Goal: Share content: Share content

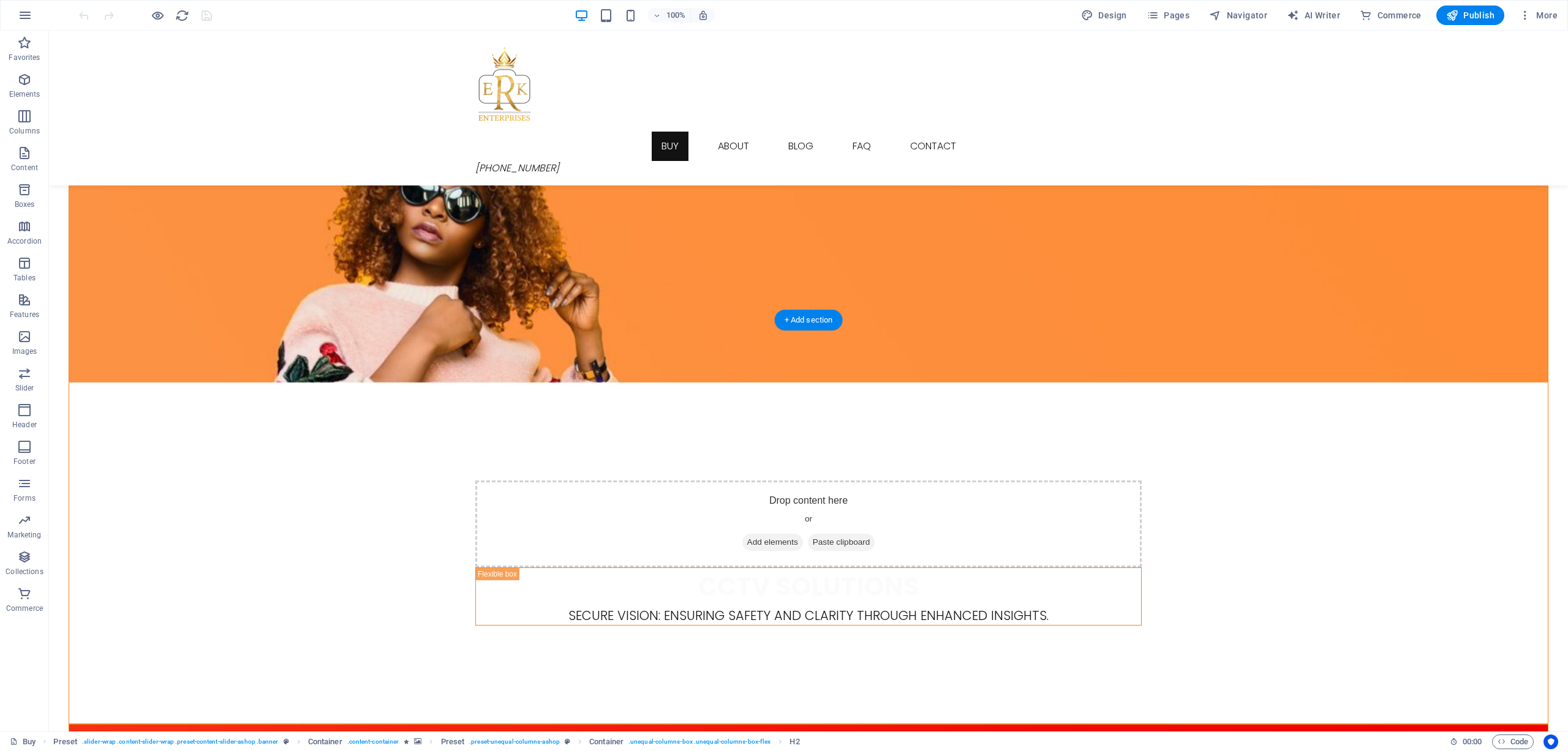
scroll to position [674, 0]
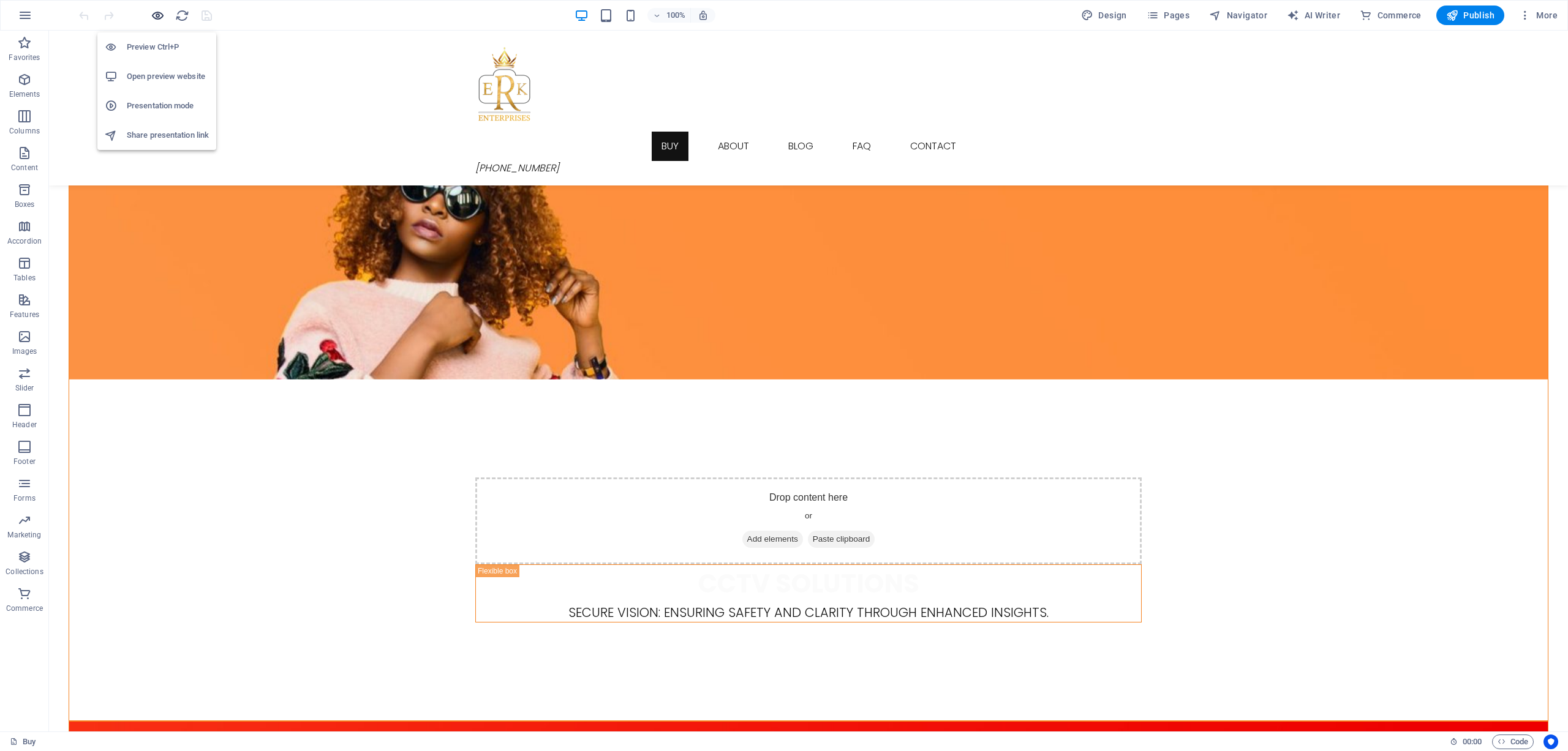
click at [162, 16] on icon "button" at bounding box center [158, 16] width 14 height 14
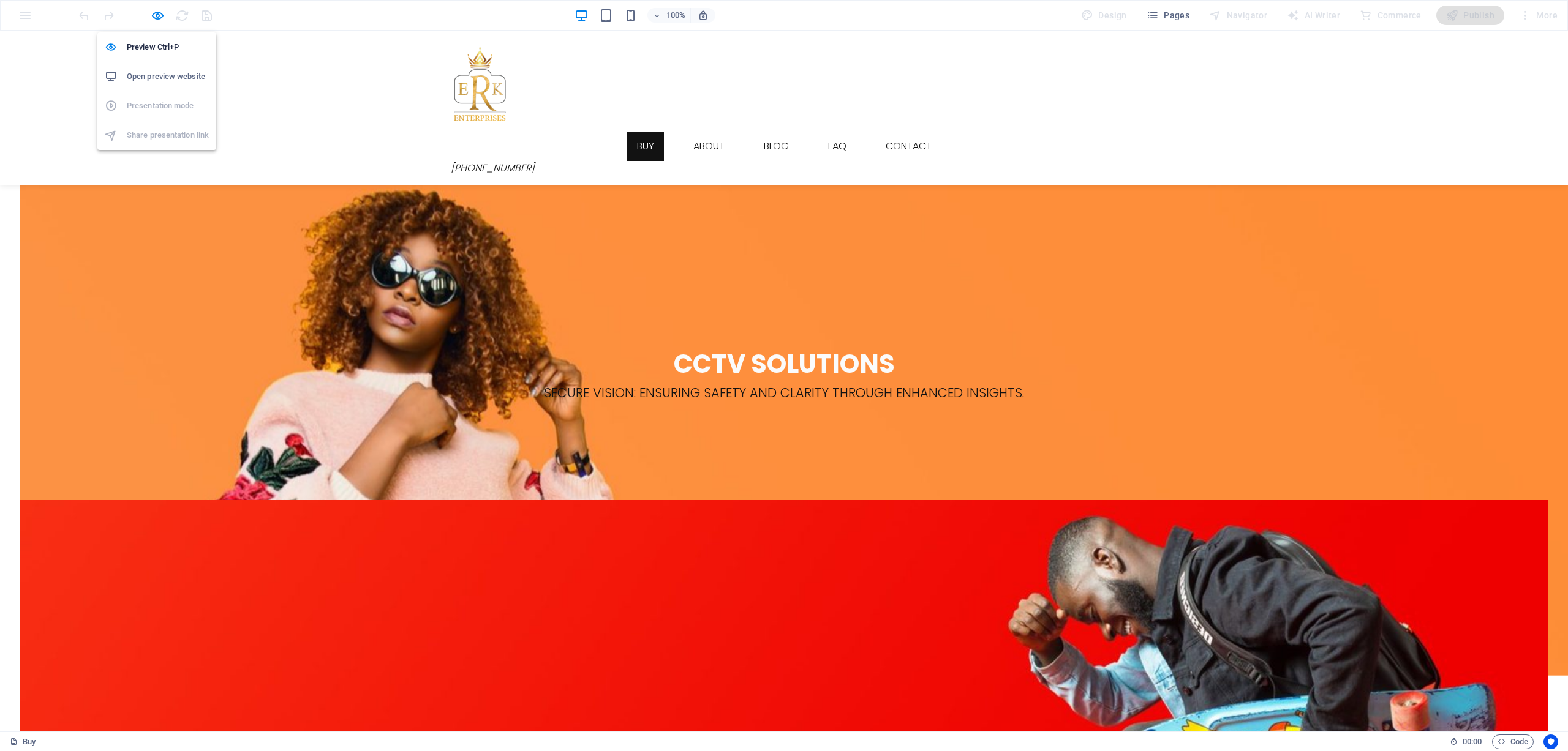
click at [145, 71] on h6 "Open preview website" at bounding box center [168, 77] width 82 height 15
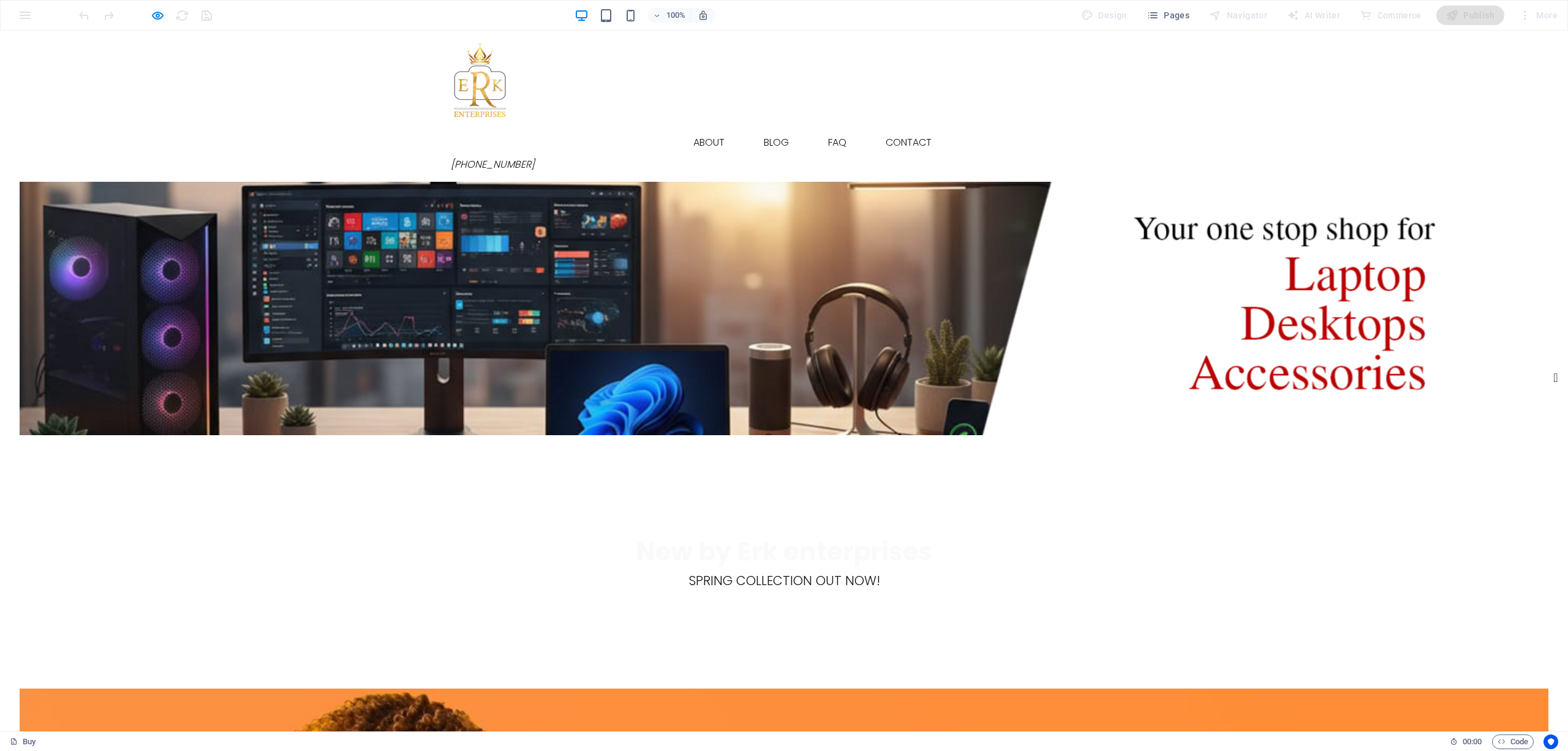
scroll to position [0, 0]
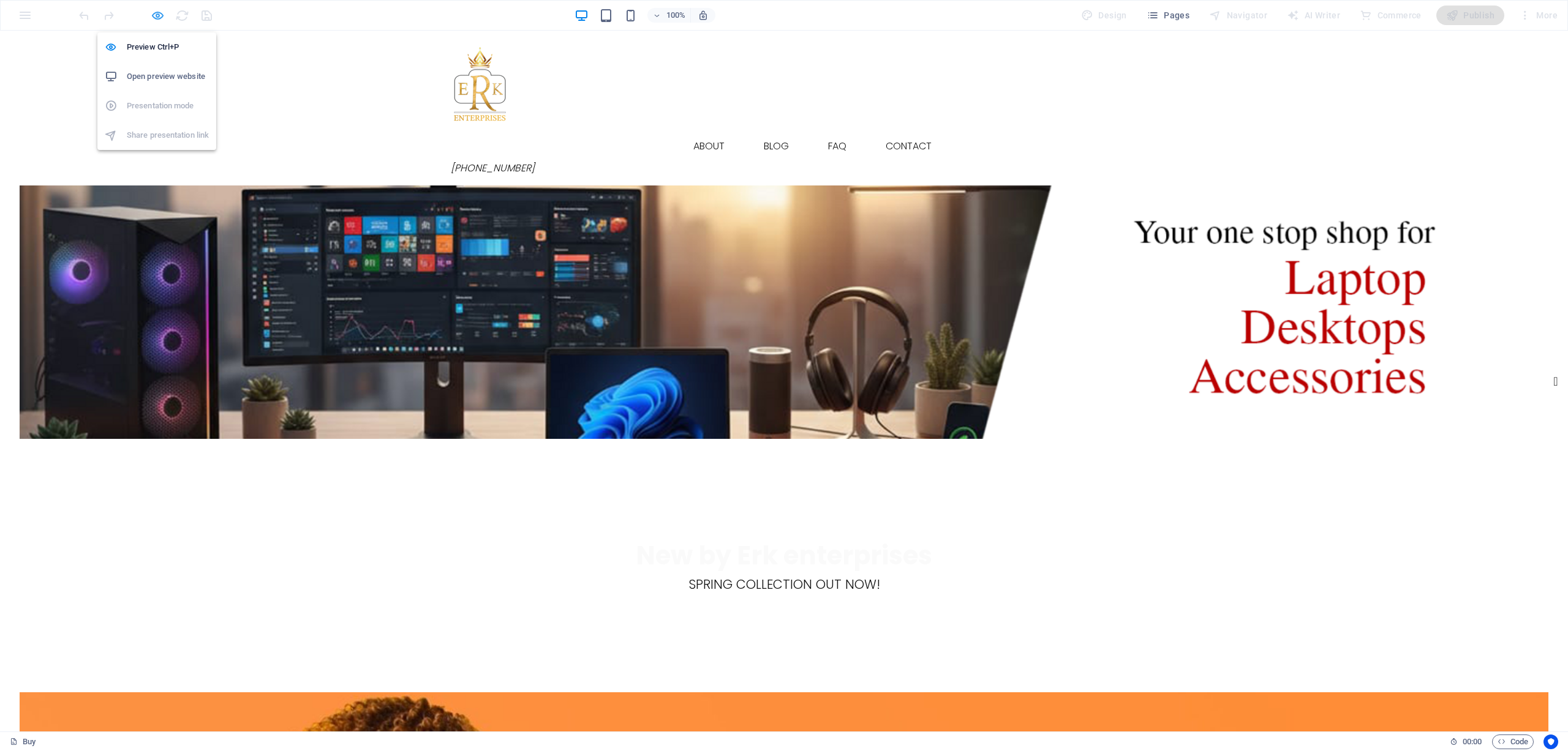
click at [155, 16] on icon "button" at bounding box center [158, 16] width 14 height 14
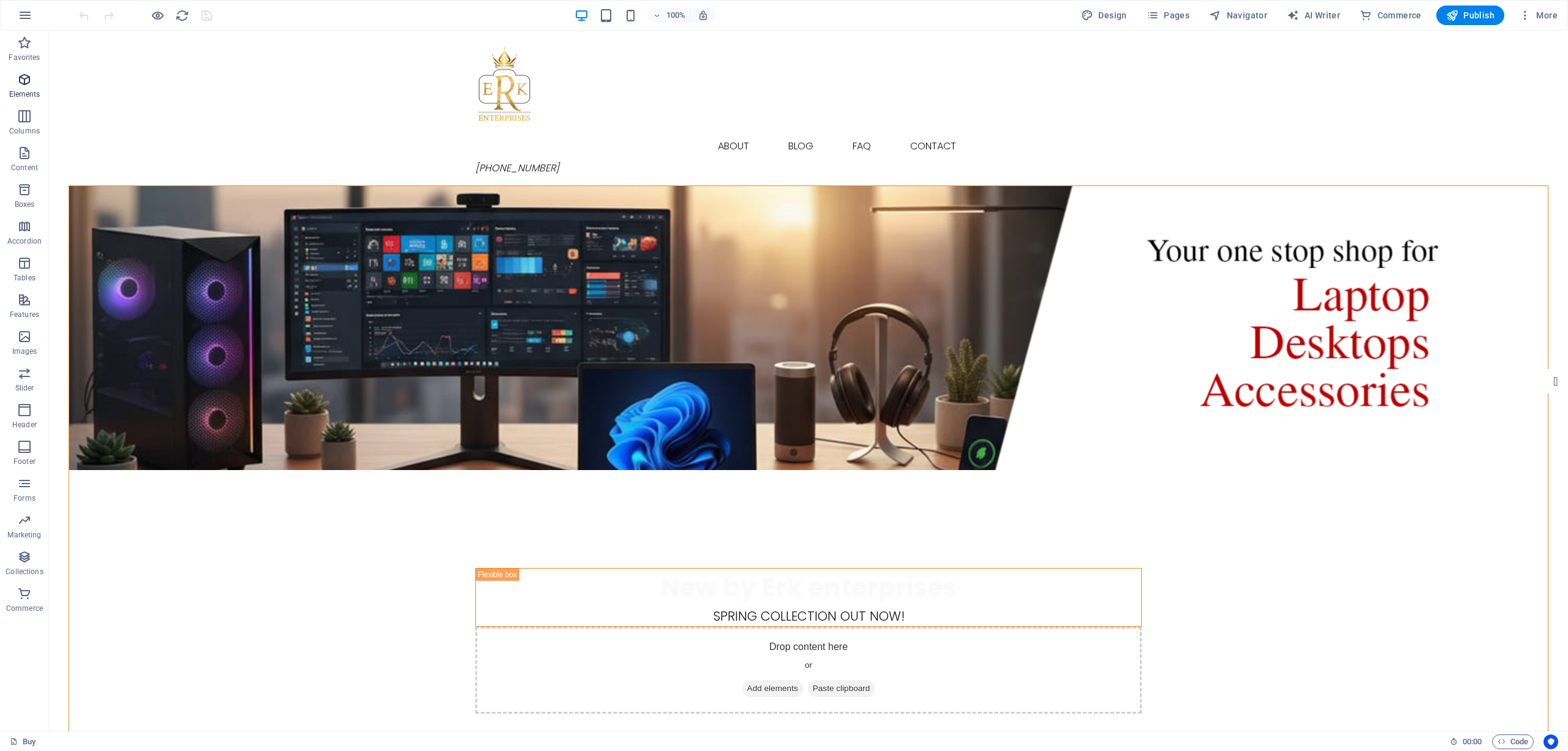
click at [31, 96] on p "Elements" at bounding box center [25, 94] width 31 height 10
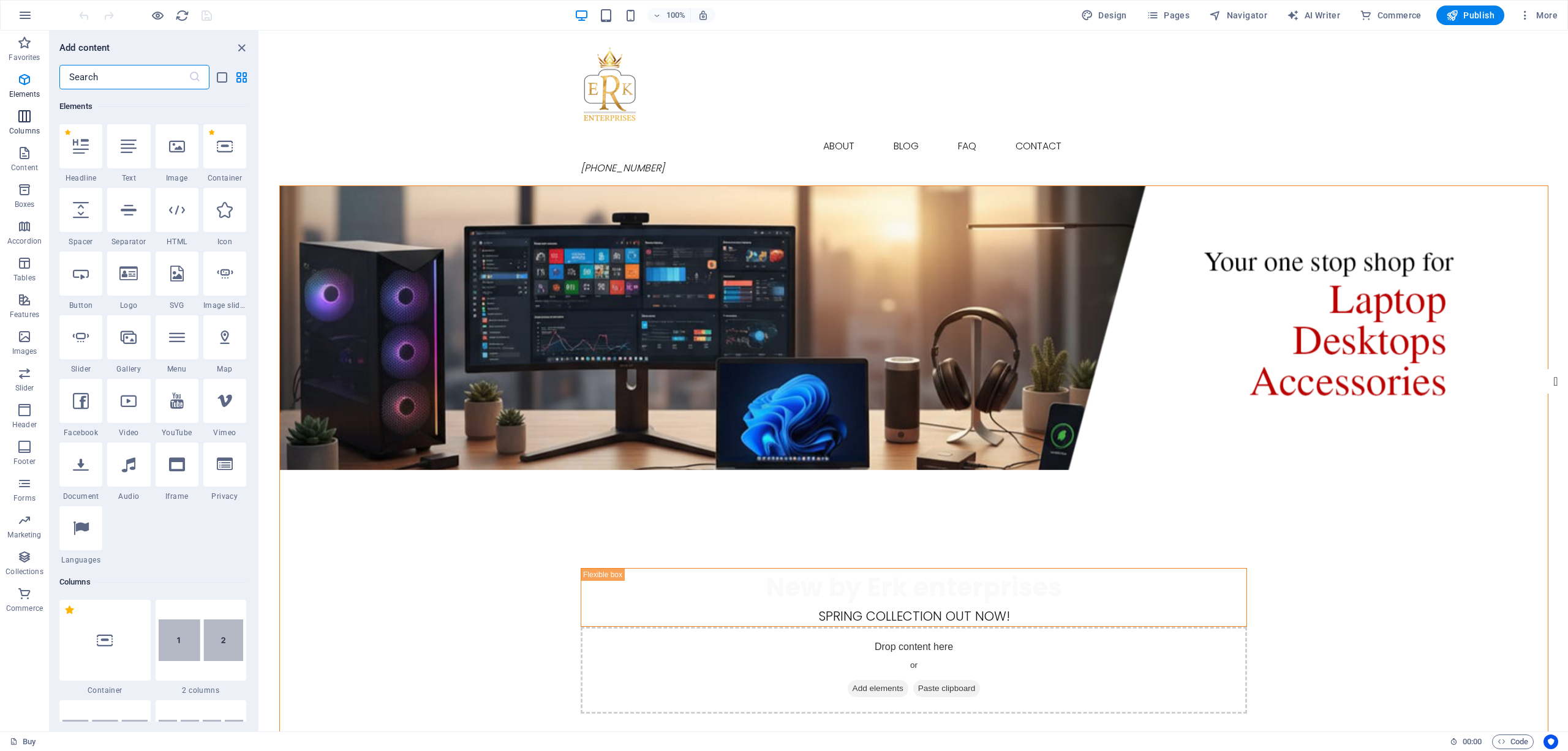
click at [31, 114] on icon "button" at bounding box center [24, 116] width 15 height 15
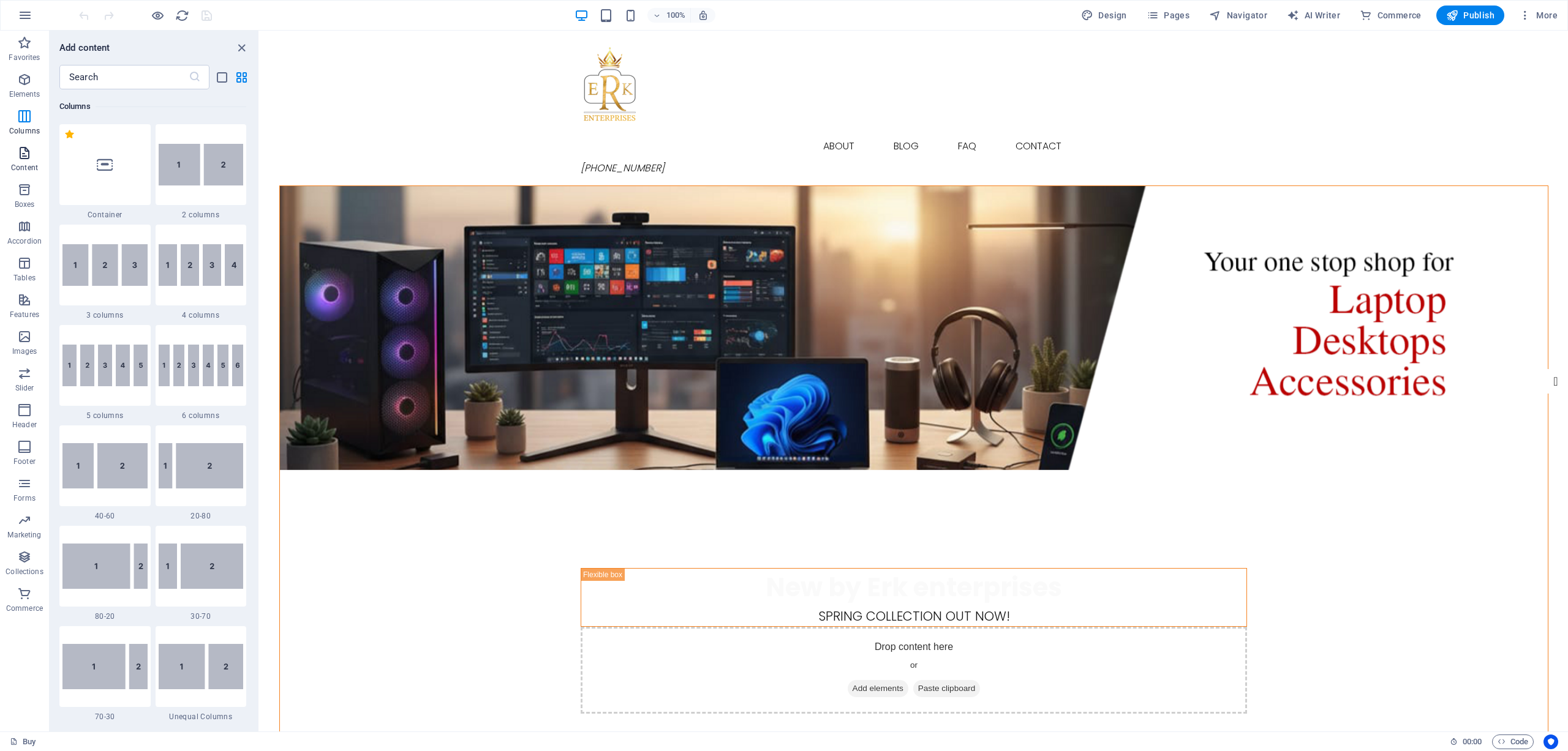
click at [31, 166] on p "Content" at bounding box center [24, 168] width 27 height 10
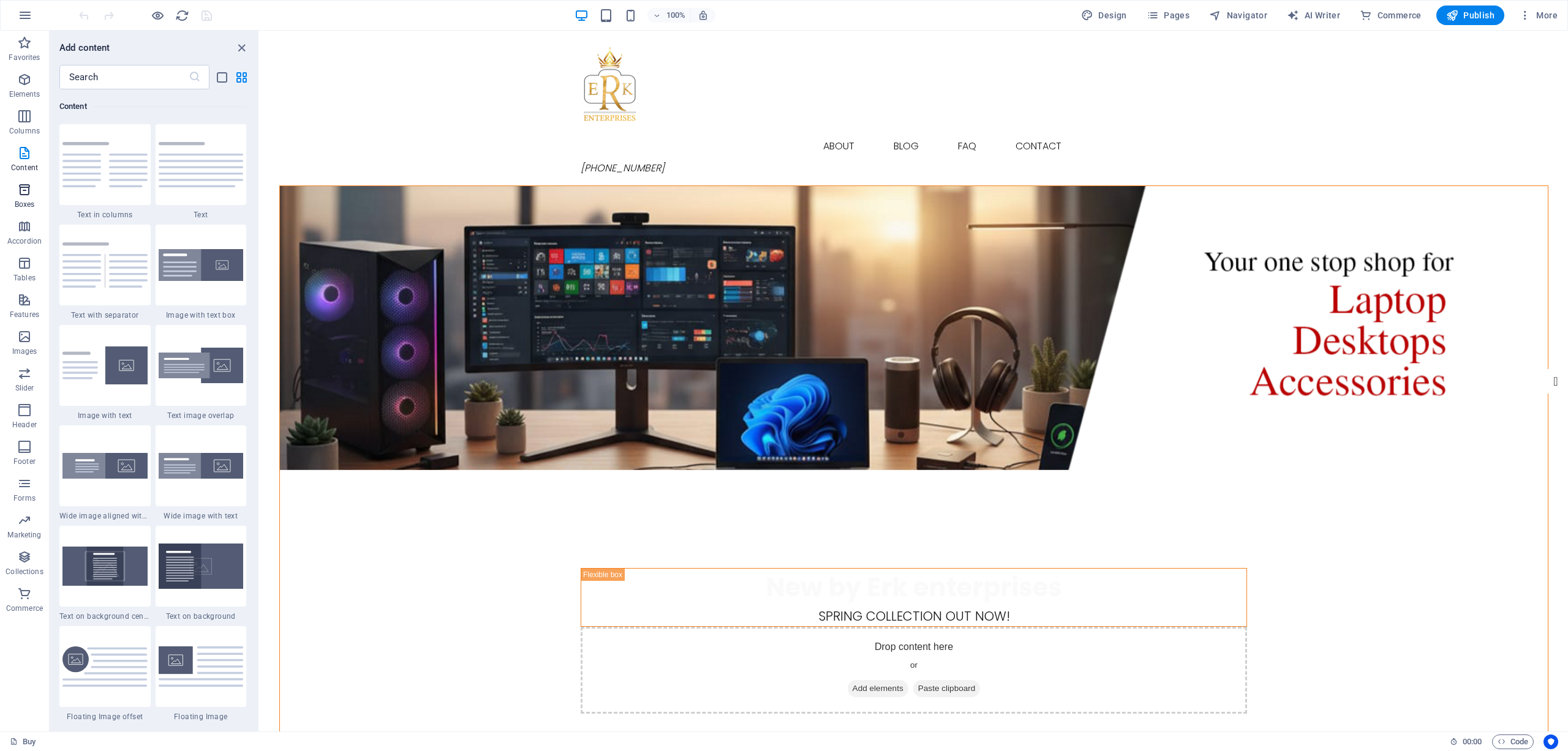
click at [33, 187] on span "Boxes" at bounding box center [24, 197] width 49 height 29
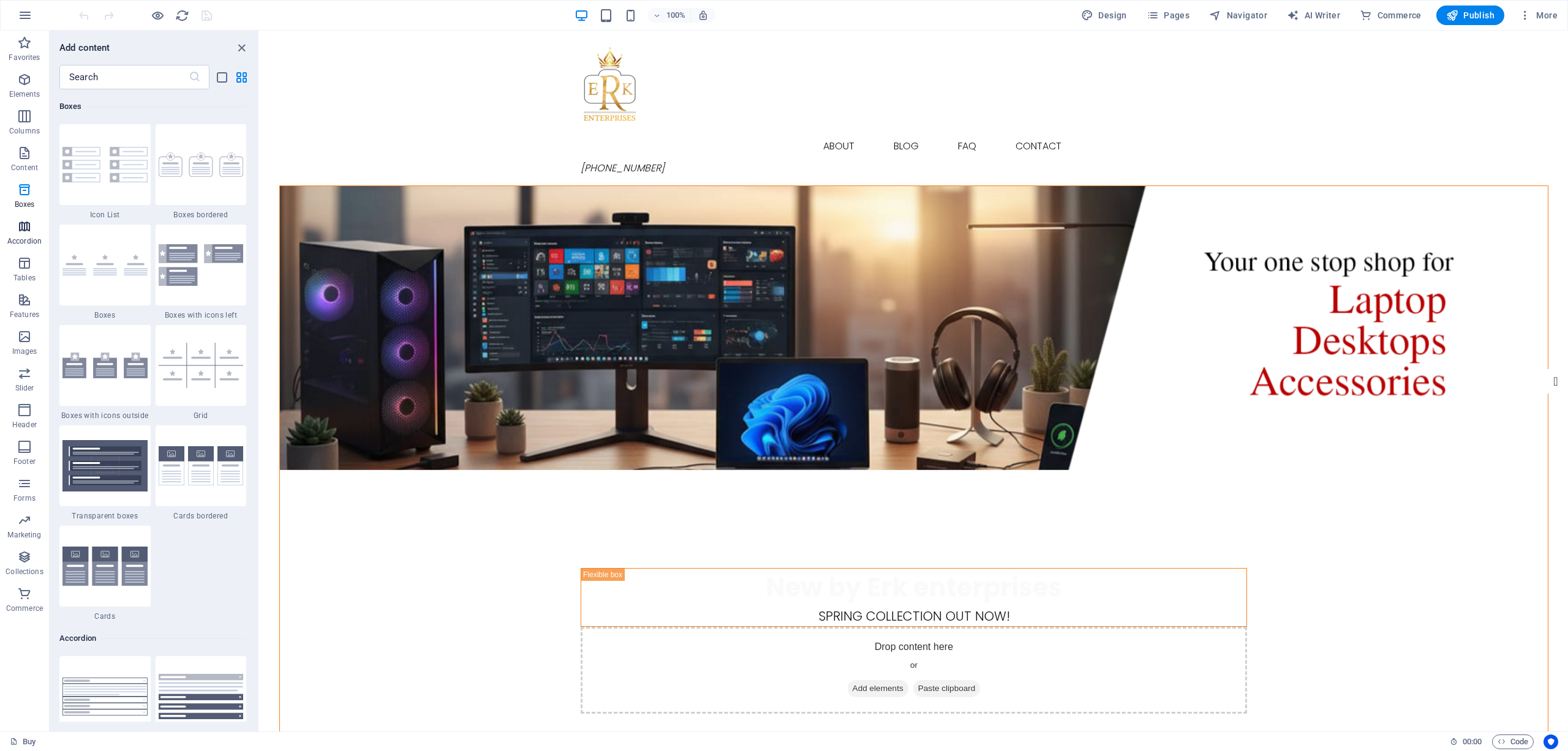
click at [33, 242] on p "Accordion" at bounding box center [24, 241] width 34 height 10
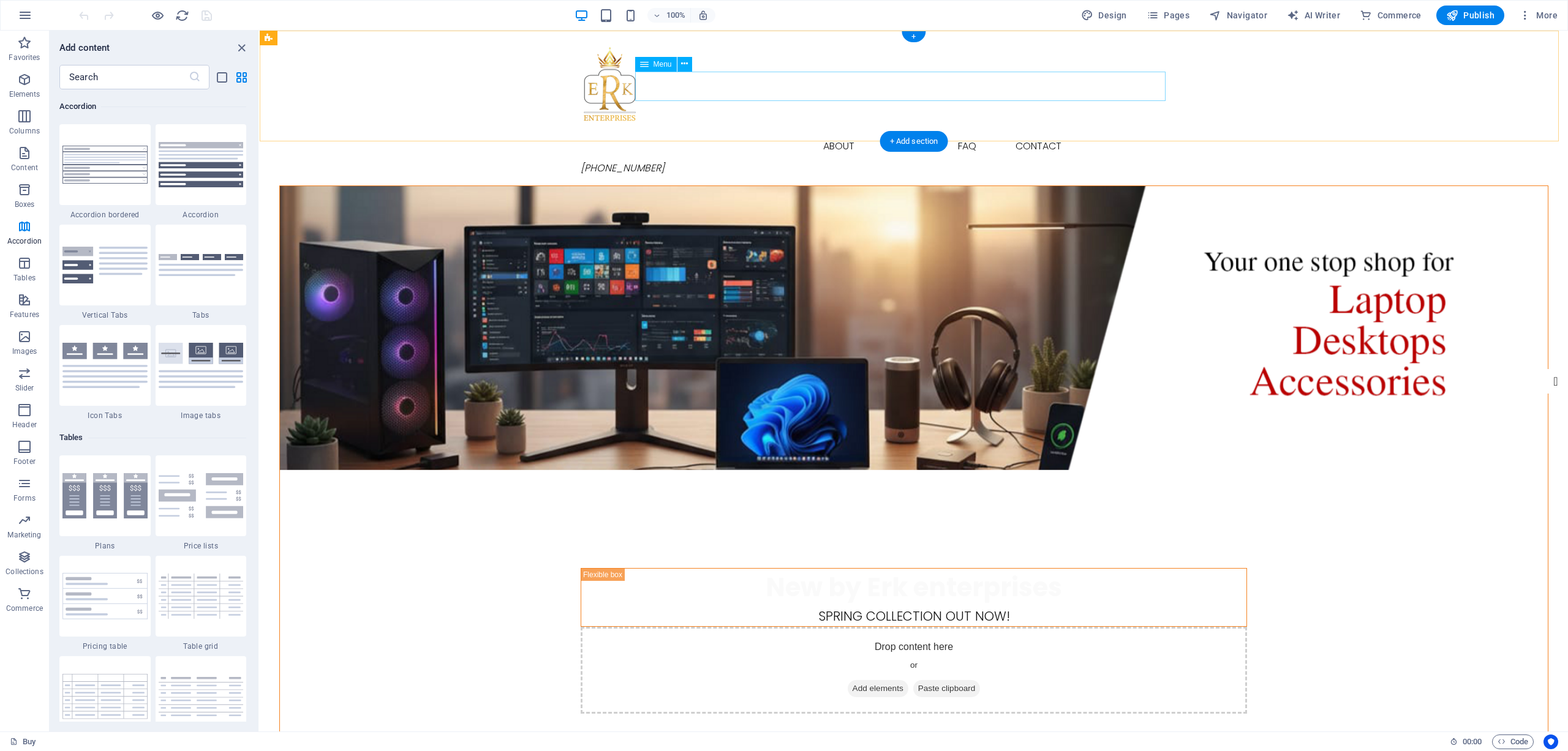
click at [815, 132] on nav "Buy About Blog FAQ Contact" at bounding box center [914, 146] width 666 height 29
click at [18, 16] on icon "button" at bounding box center [25, 16] width 15 height 15
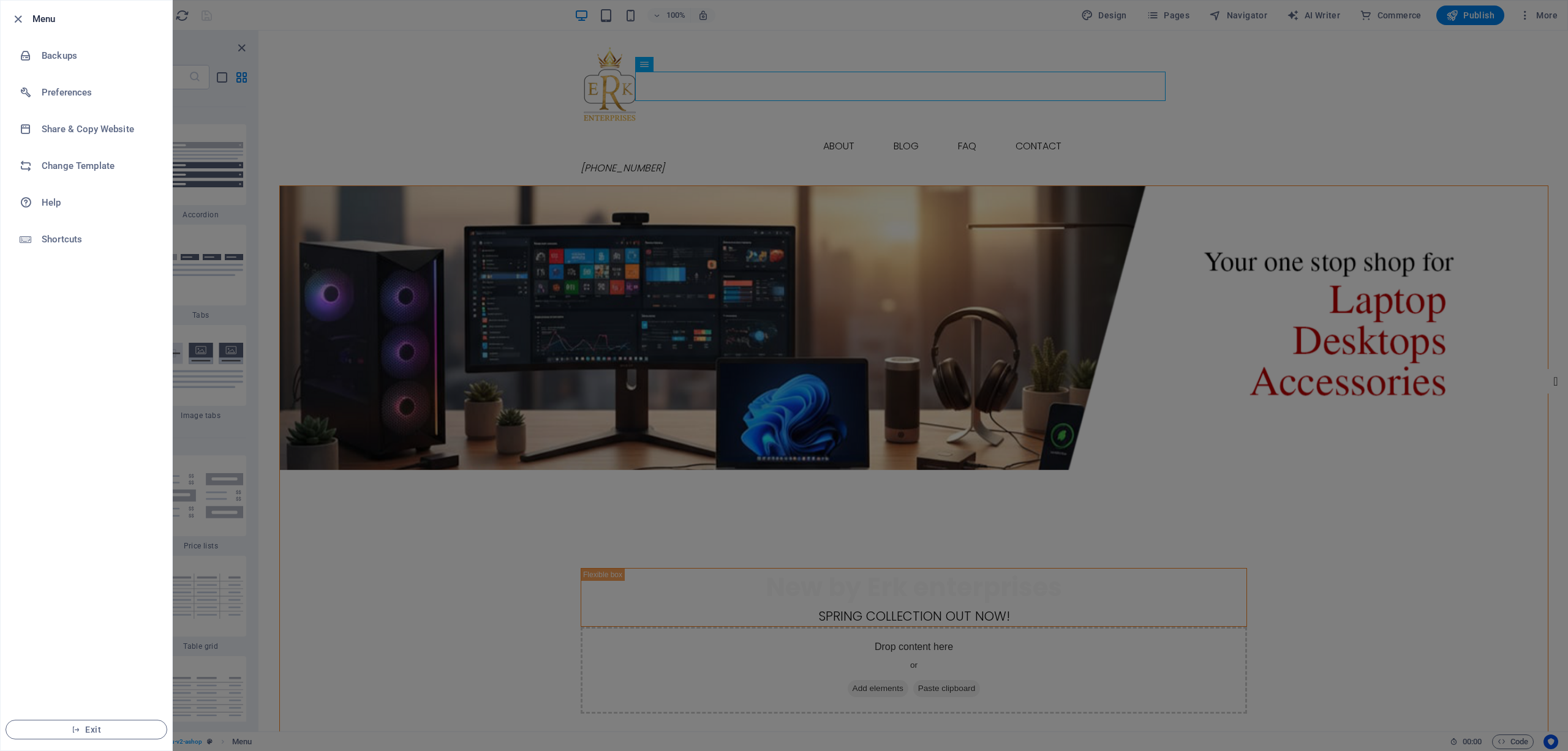
click at [397, 86] on div at bounding box center [784, 376] width 1568 height 751
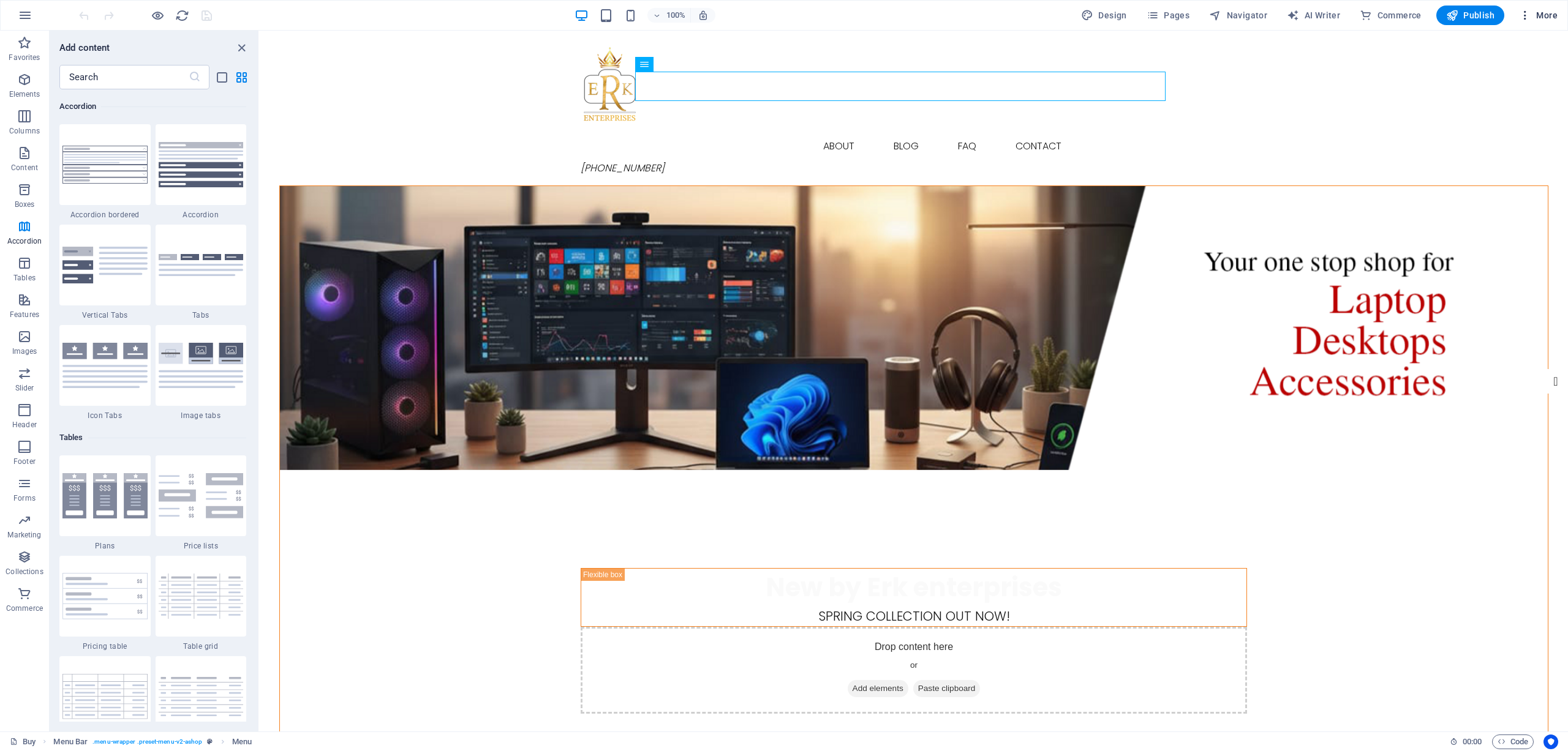
click at [1522, 16] on icon "button" at bounding box center [1525, 16] width 12 height 12
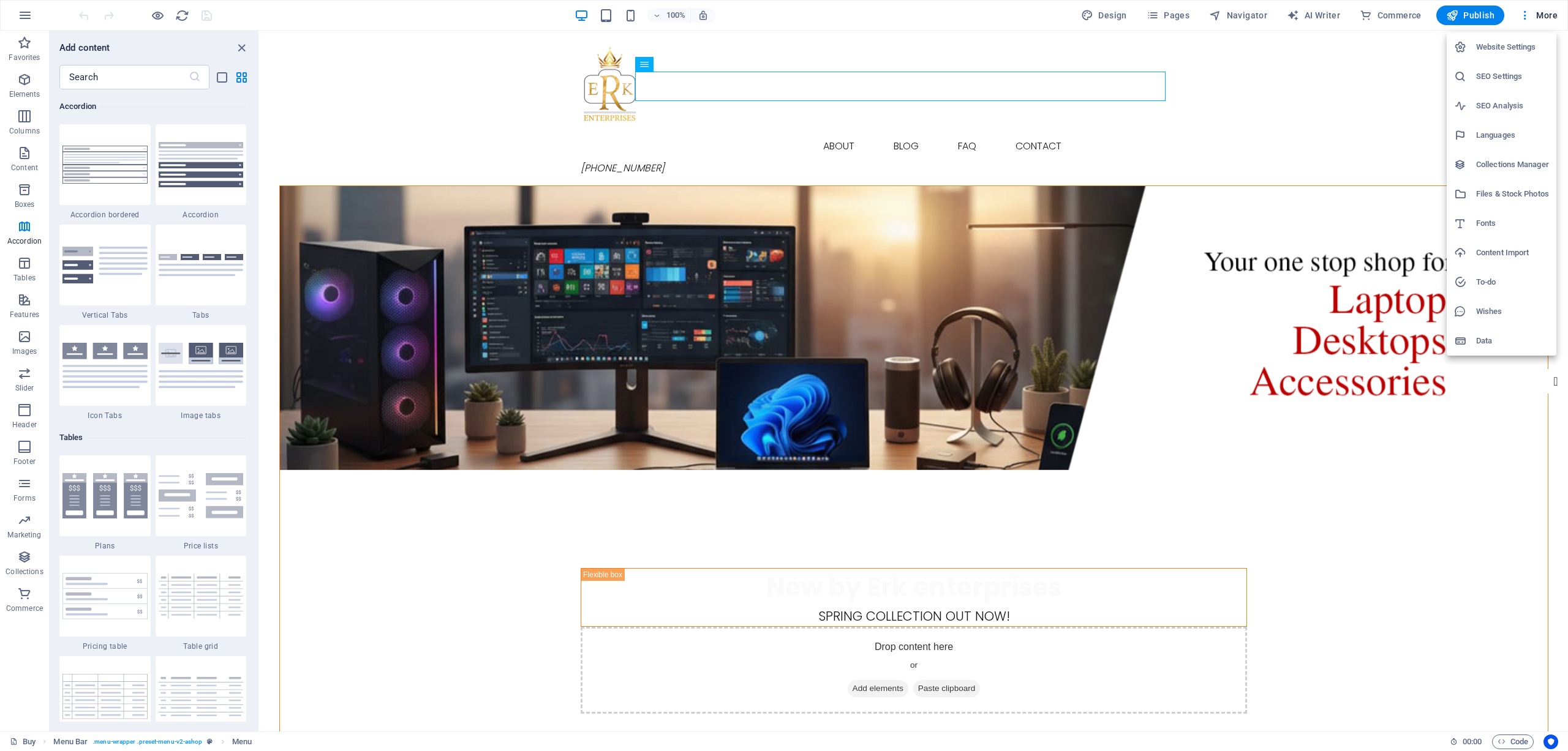
click at [11, 22] on div at bounding box center [784, 376] width 1568 height 751
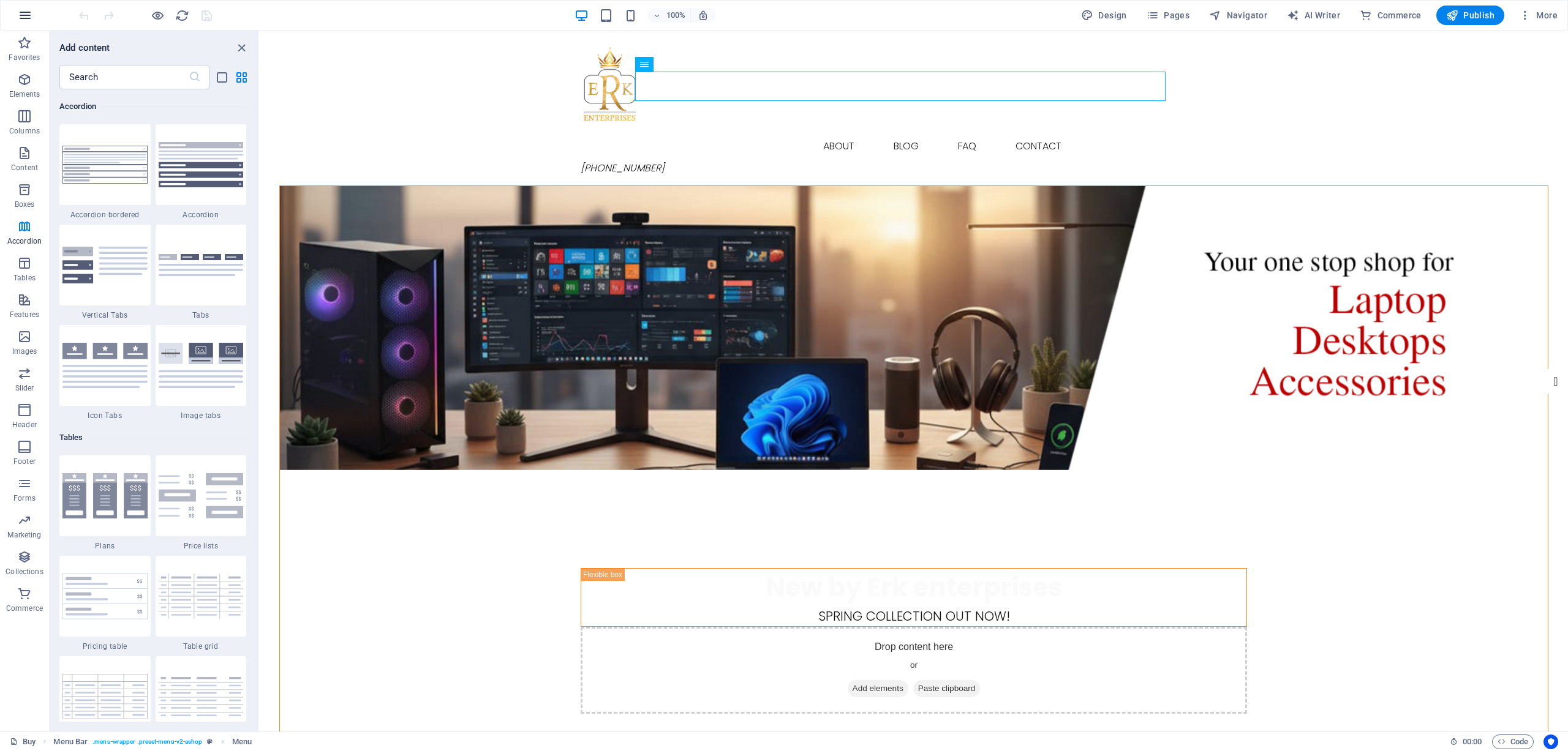
click at [22, 12] on icon "button" at bounding box center [25, 16] width 15 height 15
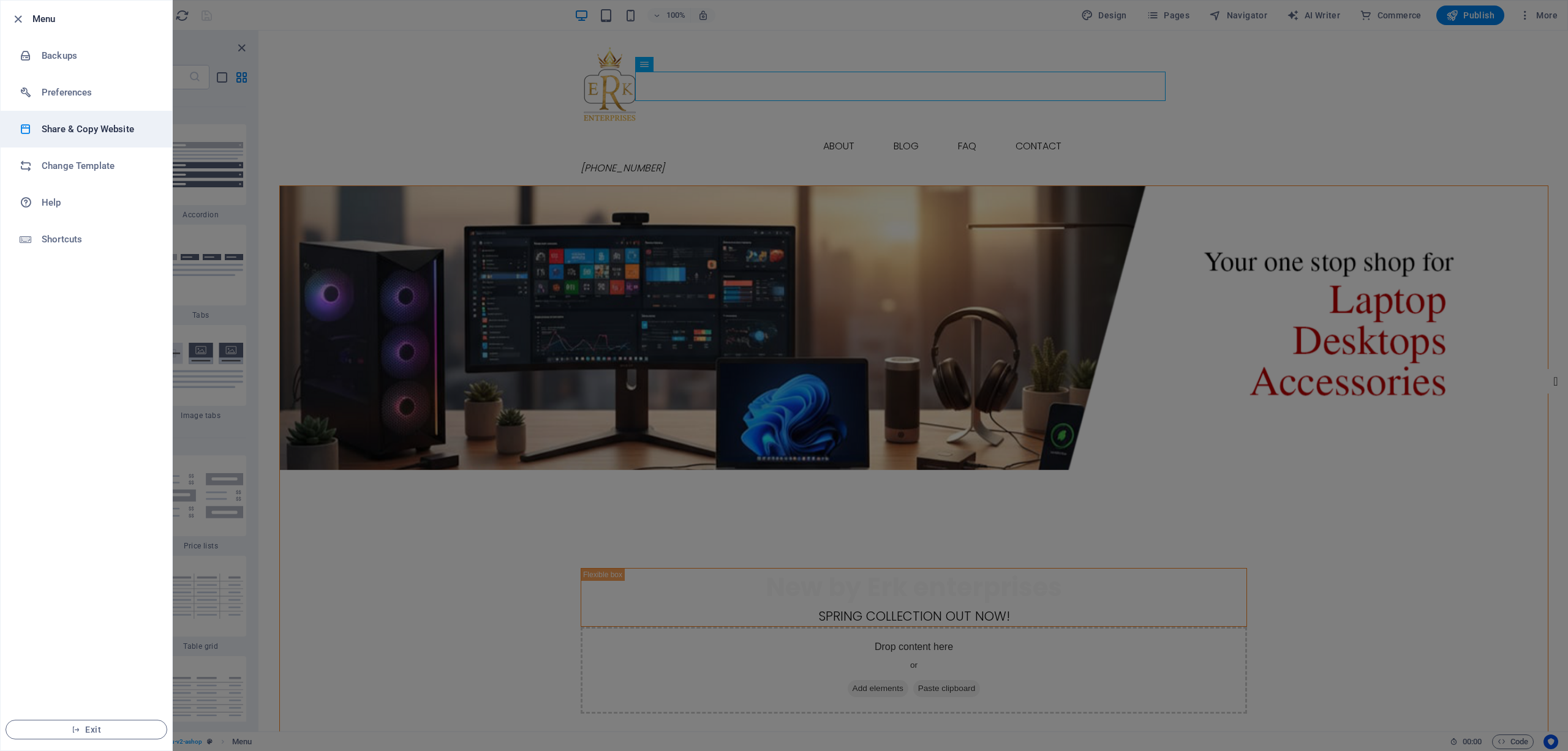
click at [65, 125] on h6 "Share & Copy Website" at bounding box center [98, 129] width 113 height 15
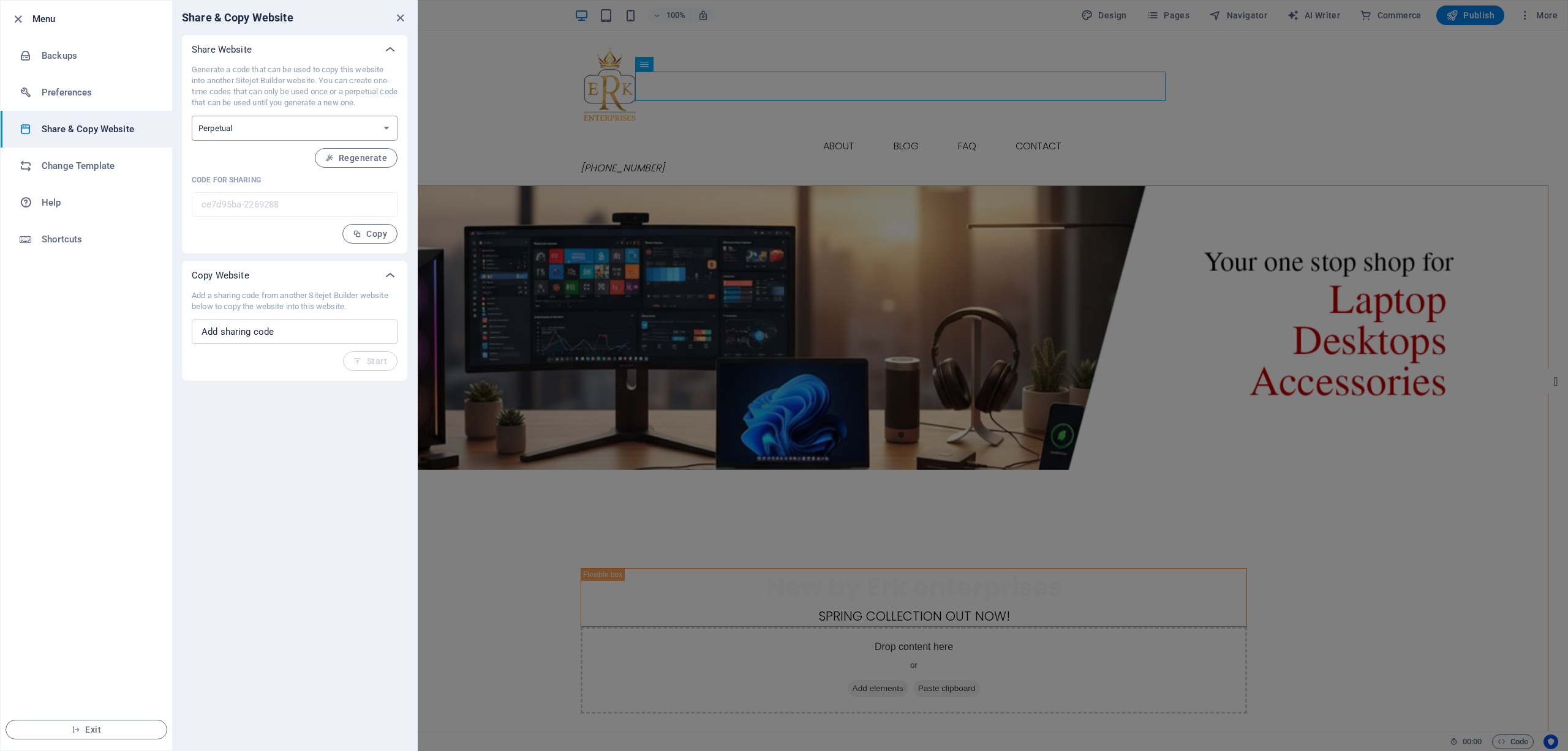
click at [261, 124] on select "One-time Perpetual" at bounding box center [294, 128] width 206 height 25
click at [238, 139] on select "One-time Perpetual" at bounding box center [294, 128] width 206 height 25
click at [277, 175] on p "Code for sharing" at bounding box center [294, 180] width 206 height 10
drag, startPoint x: 296, startPoint y: 337, endPoint x: 209, endPoint y: 333, distance: 87.1
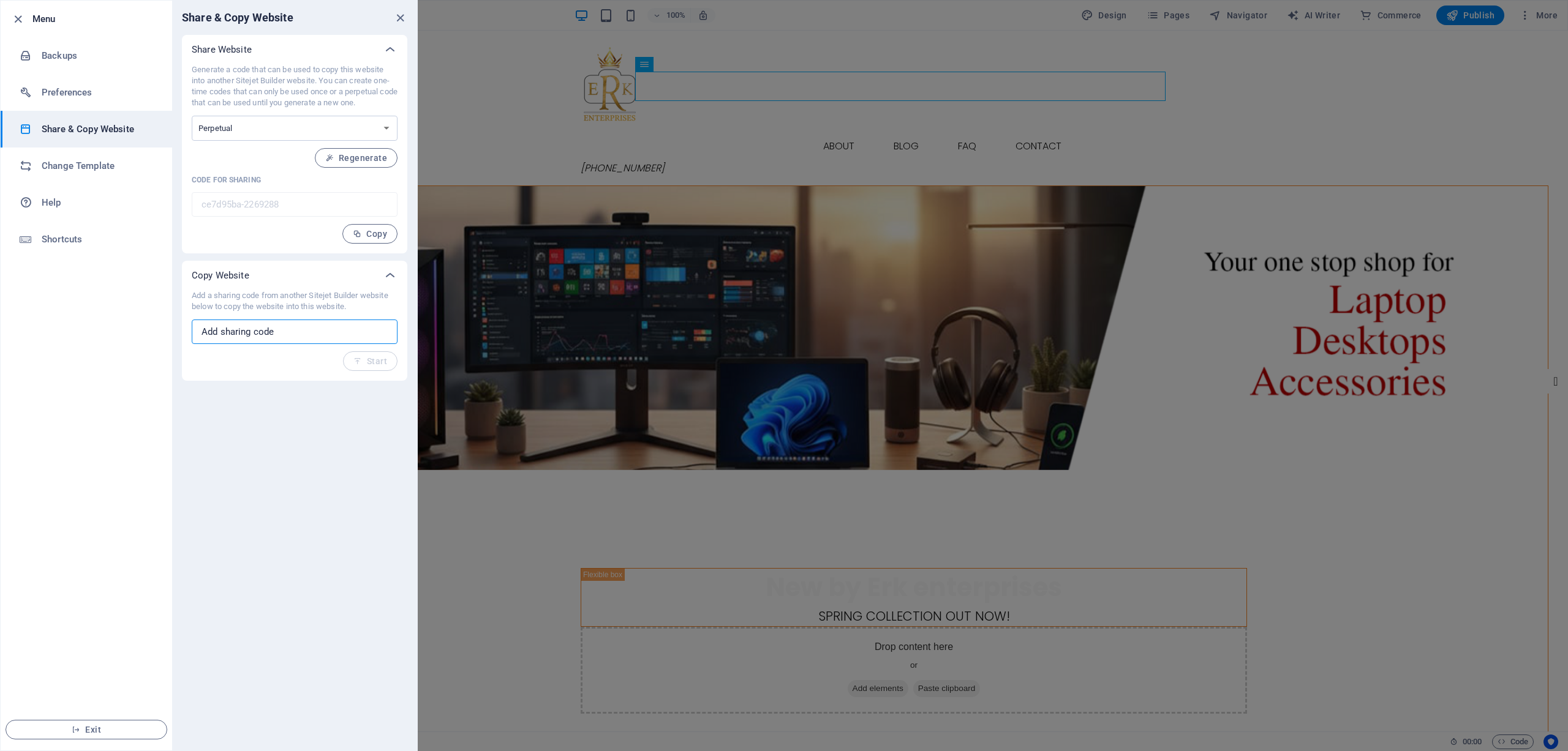
click at [209, 333] on input "text" at bounding box center [294, 332] width 206 height 24
click at [363, 236] on span "Copy" at bounding box center [370, 234] width 34 height 10
click at [246, 340] on input "text" at bounding box center [294, 332] width 206 height 24
paste input "ce7d95ba-2269288"
type input "ce7d95ba-2269288"
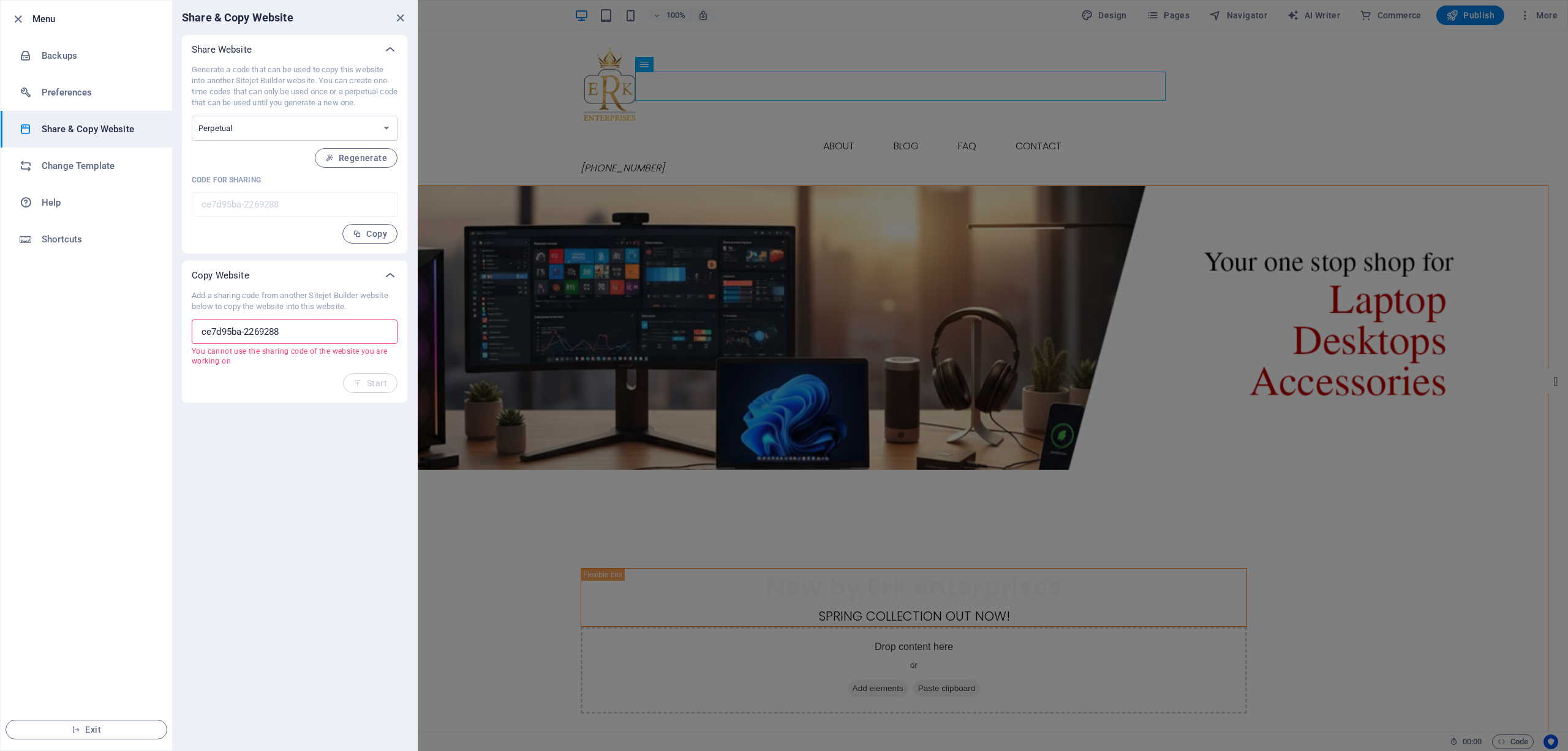
drag, startPoint x: 323, startPoint y: 333, endPoint x: 147, endPoint y: 333, distance: 176.0
click at [147, 333] on div "Menu Backups Preferences Share & Copy Website Change Template Help Shortcuts Ex…" at bounding box center [209, 376] width 418 height 751
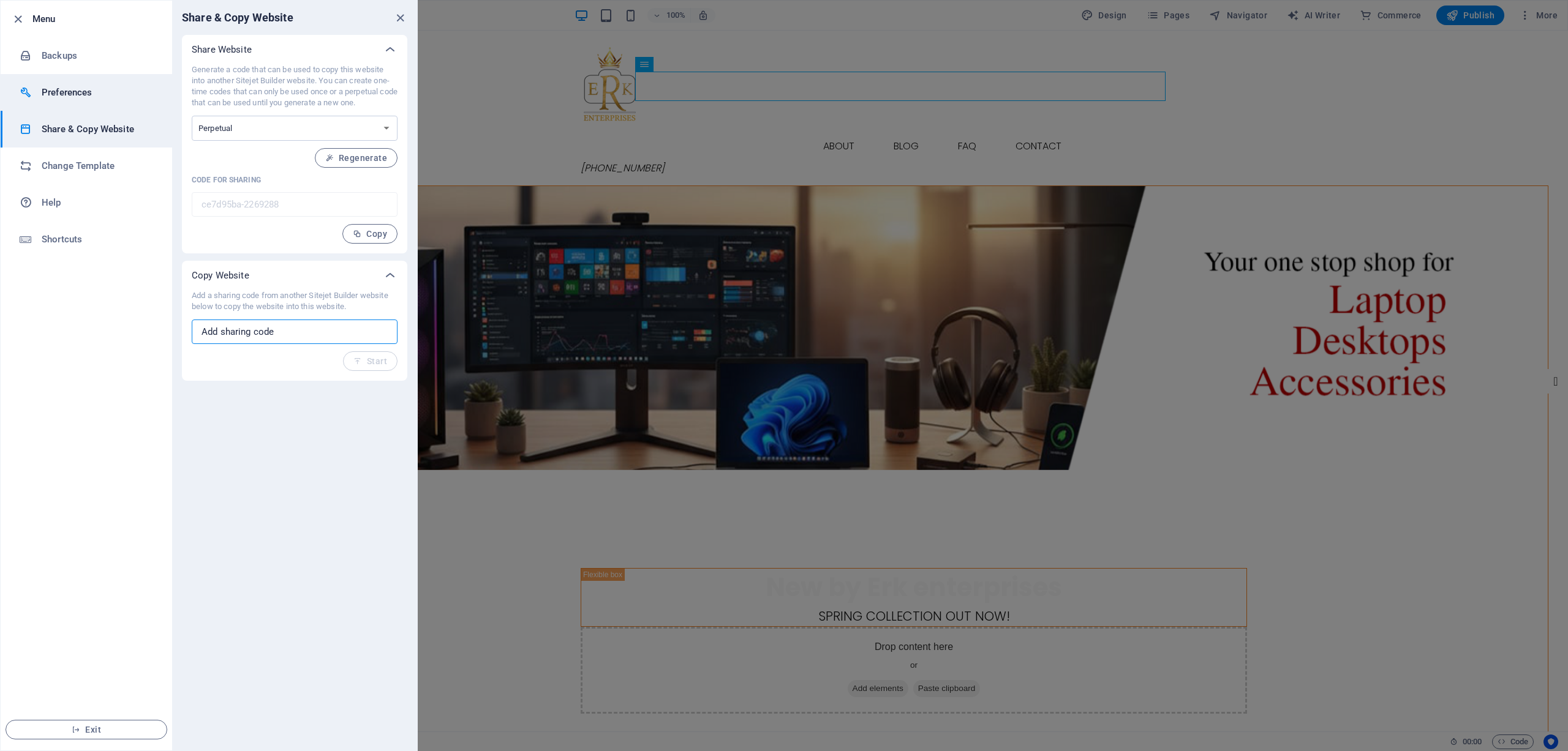
click at [84, 88] on h6 "Preferences" at bounding box center [98, 92] width 113 height 15
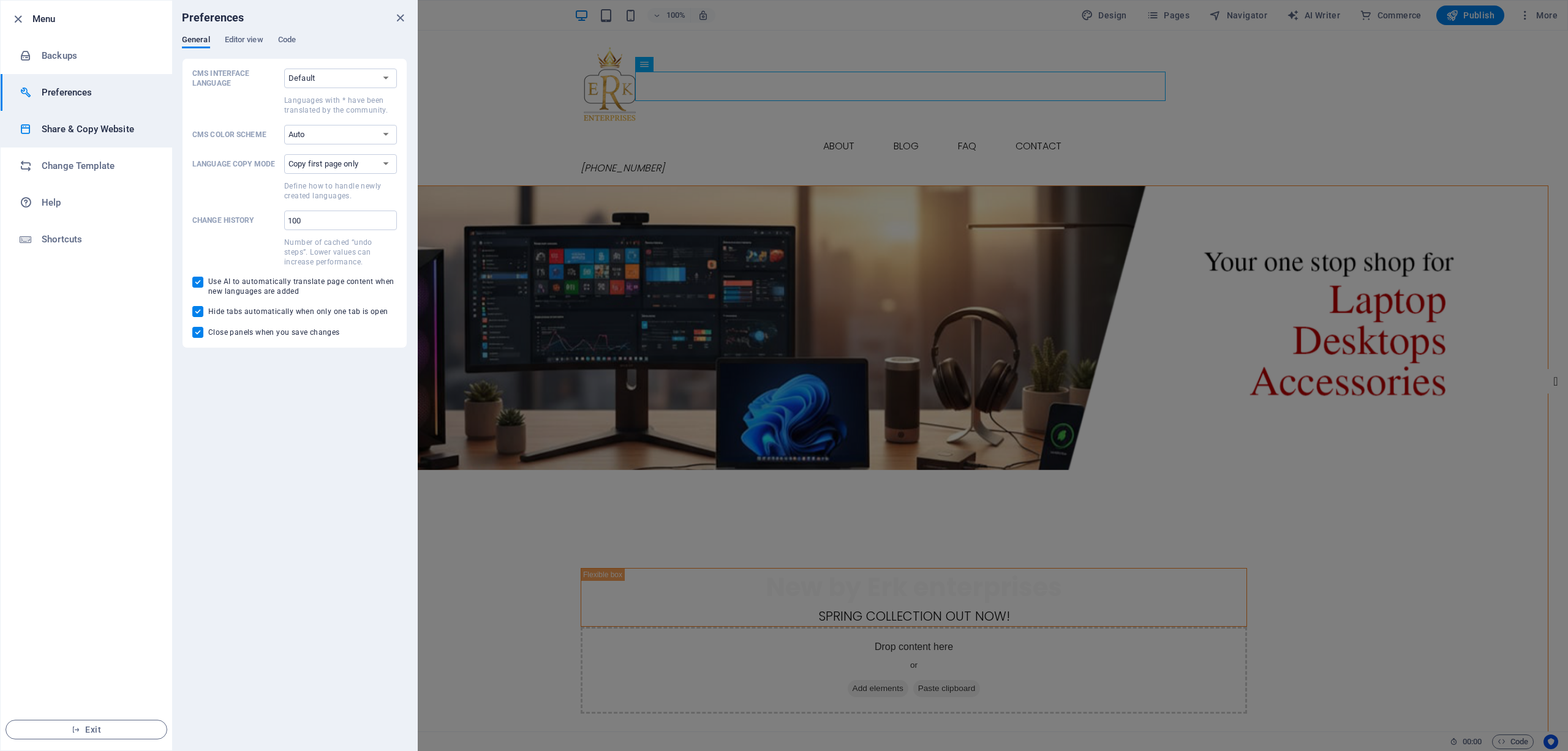
click at [92, 118] on li "Share & Copy Website" at bounding box center [86, 129] width 171 height 37
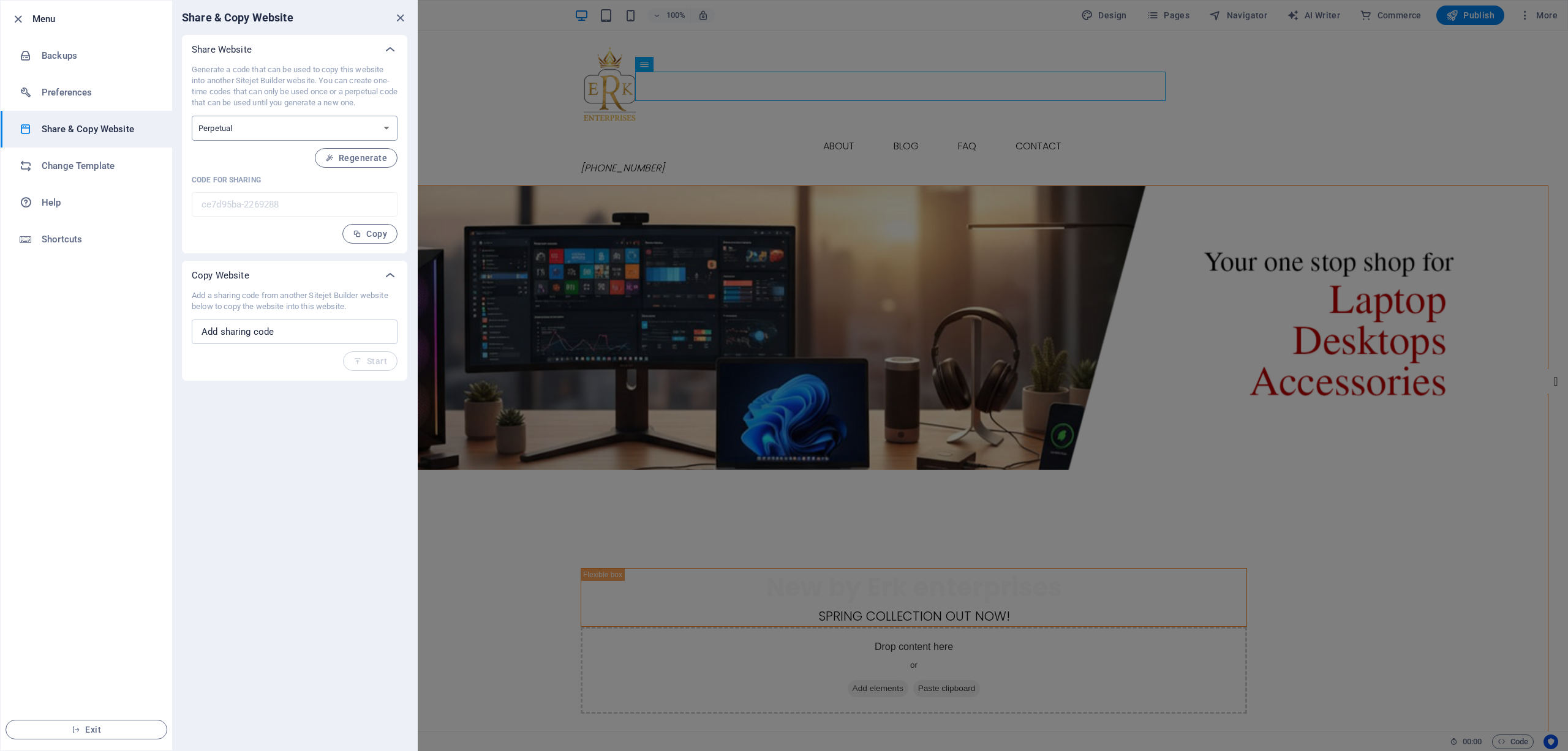
click at [306, 126] on select "One-time Perpetual" at bounding box center [294, 128] width 206 height 25
click at [346, 153] on span "Regenerate" at bounding box center [356, 158] width 62 height 10
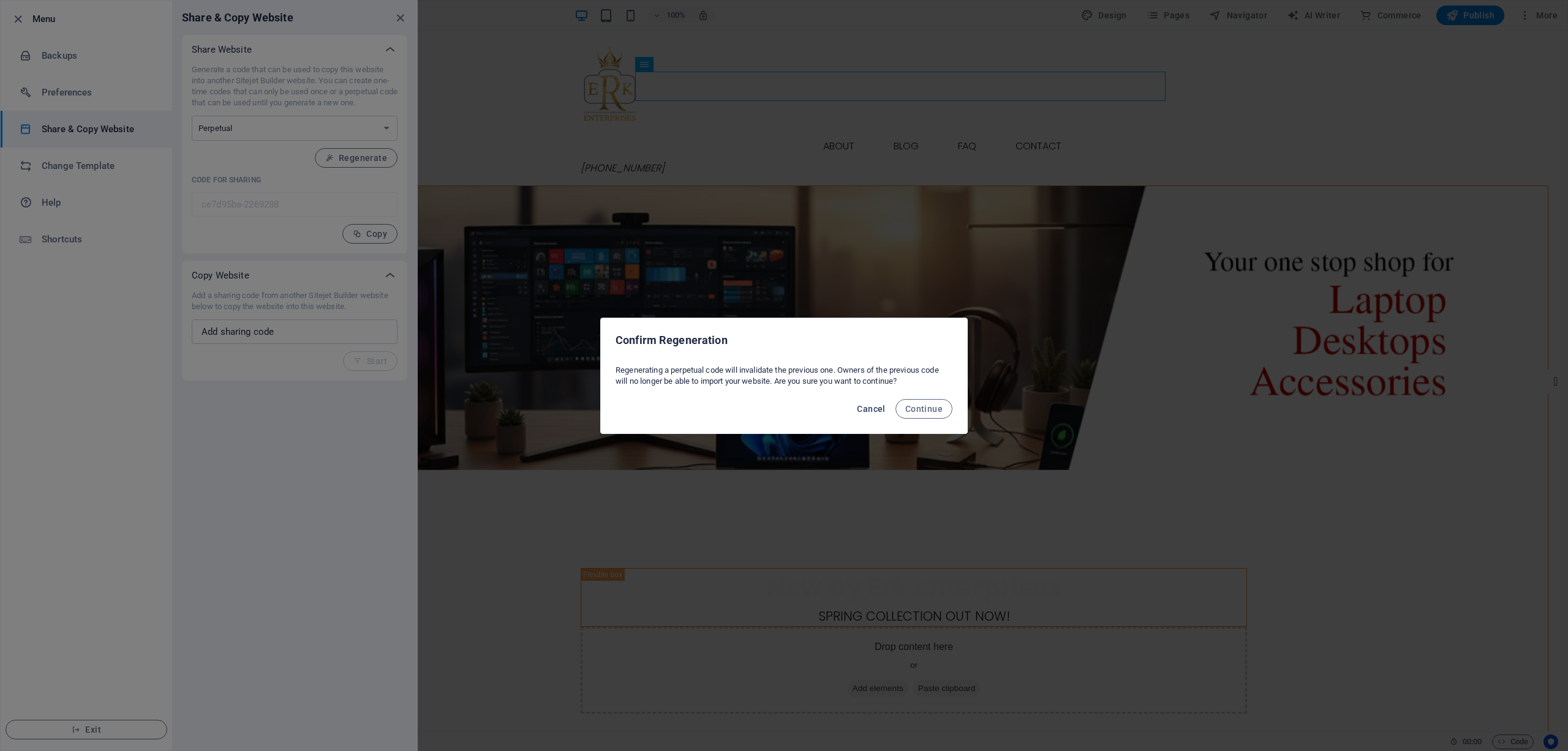
click at [874, 404] on span "Cancel" at bounding box center [870, 409] width 28 height 10
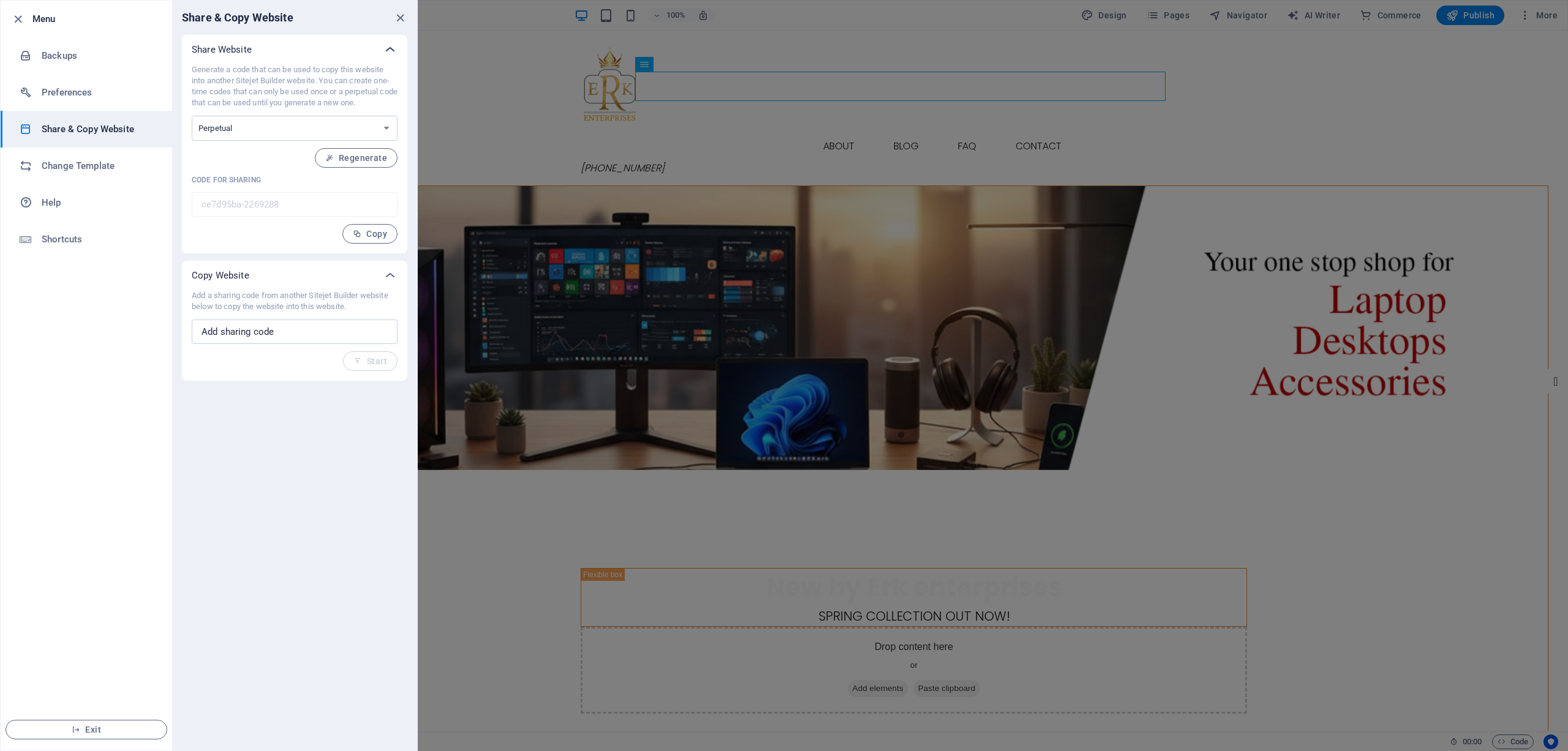
click at [394, 51] on icon at bounding box center [391, 50] width 15 height 15
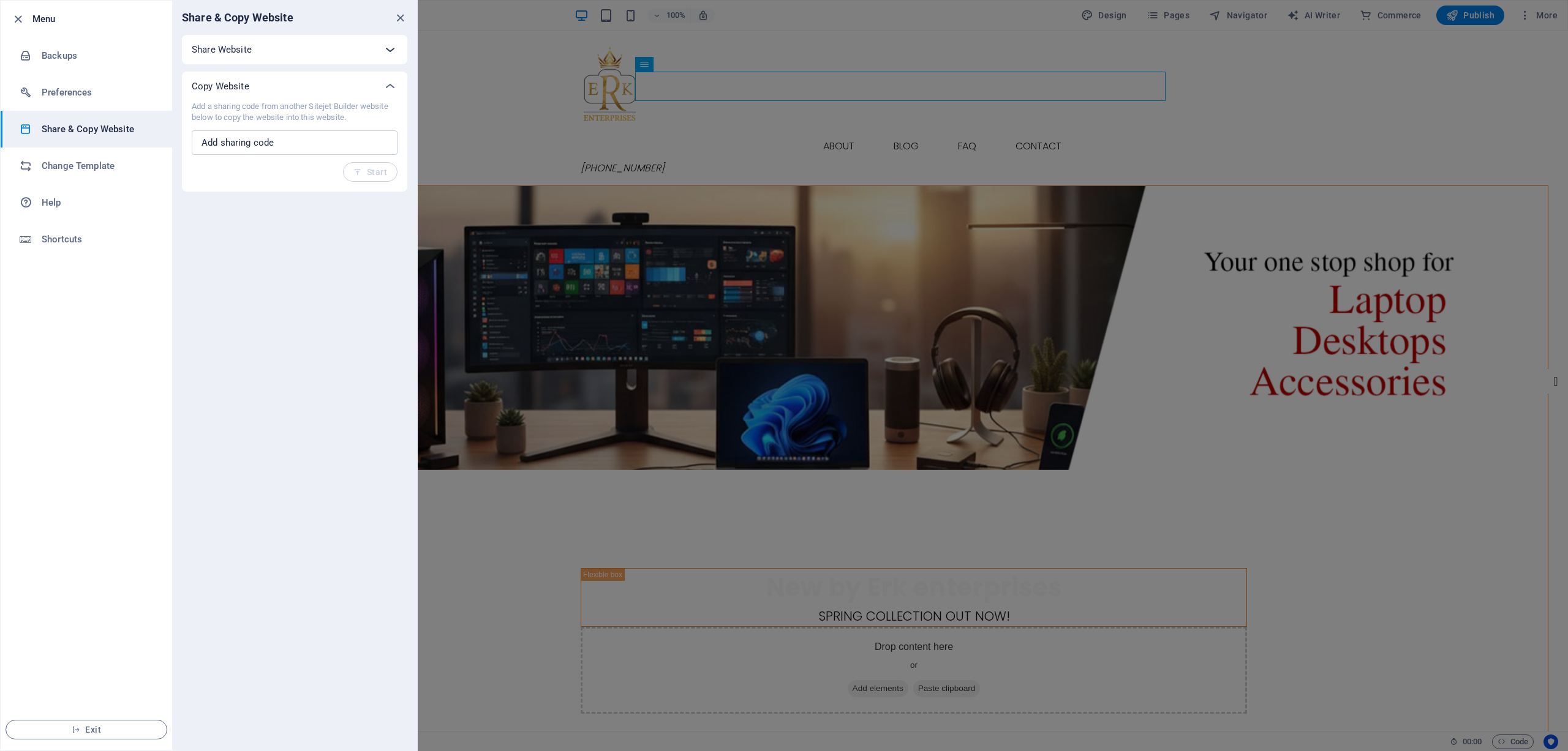
click at [389, 45] on icon at bounding box center [391, 50] width 15 height 15
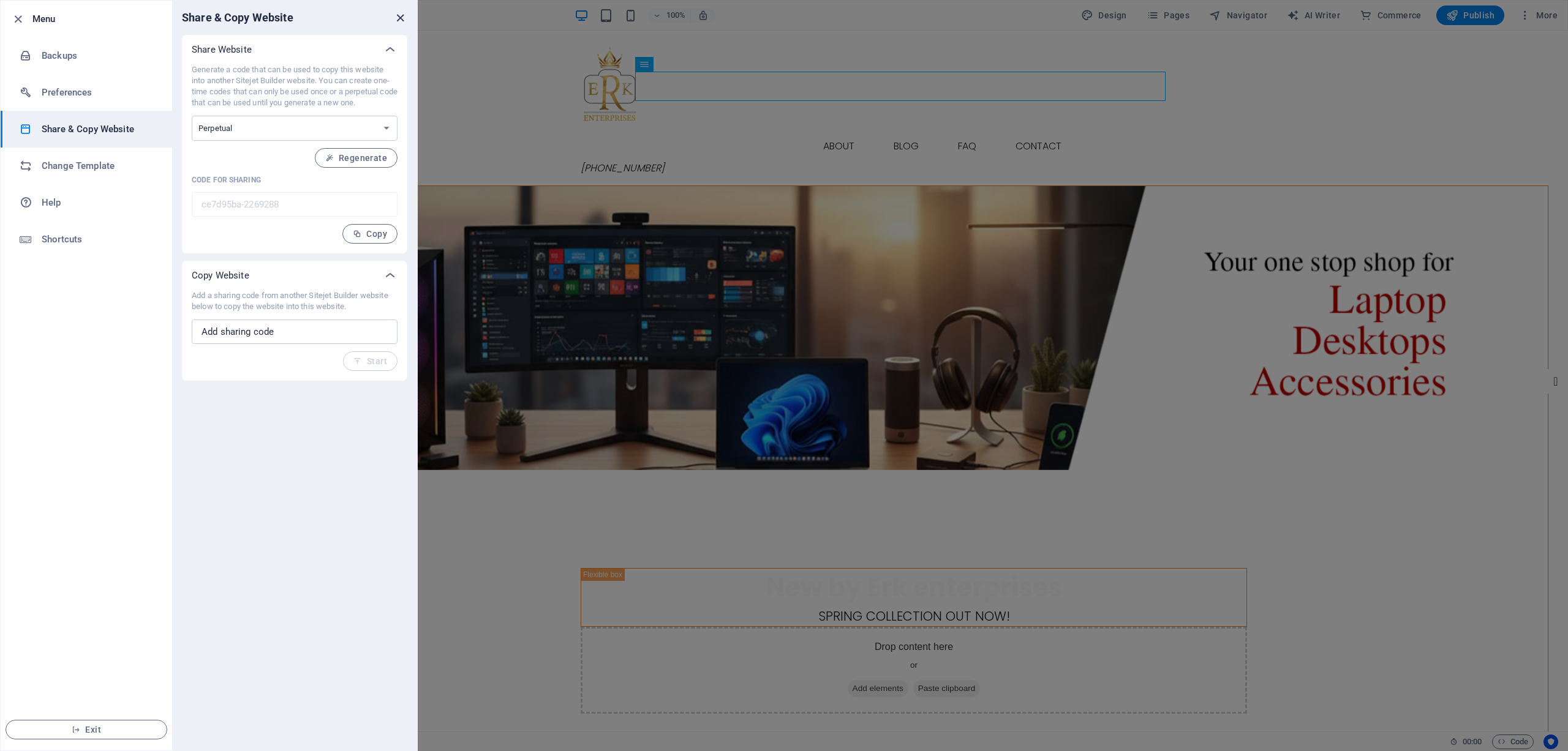
click at [402, 17] on icon "close" at bounding box center [400, 18] width 14 height 14
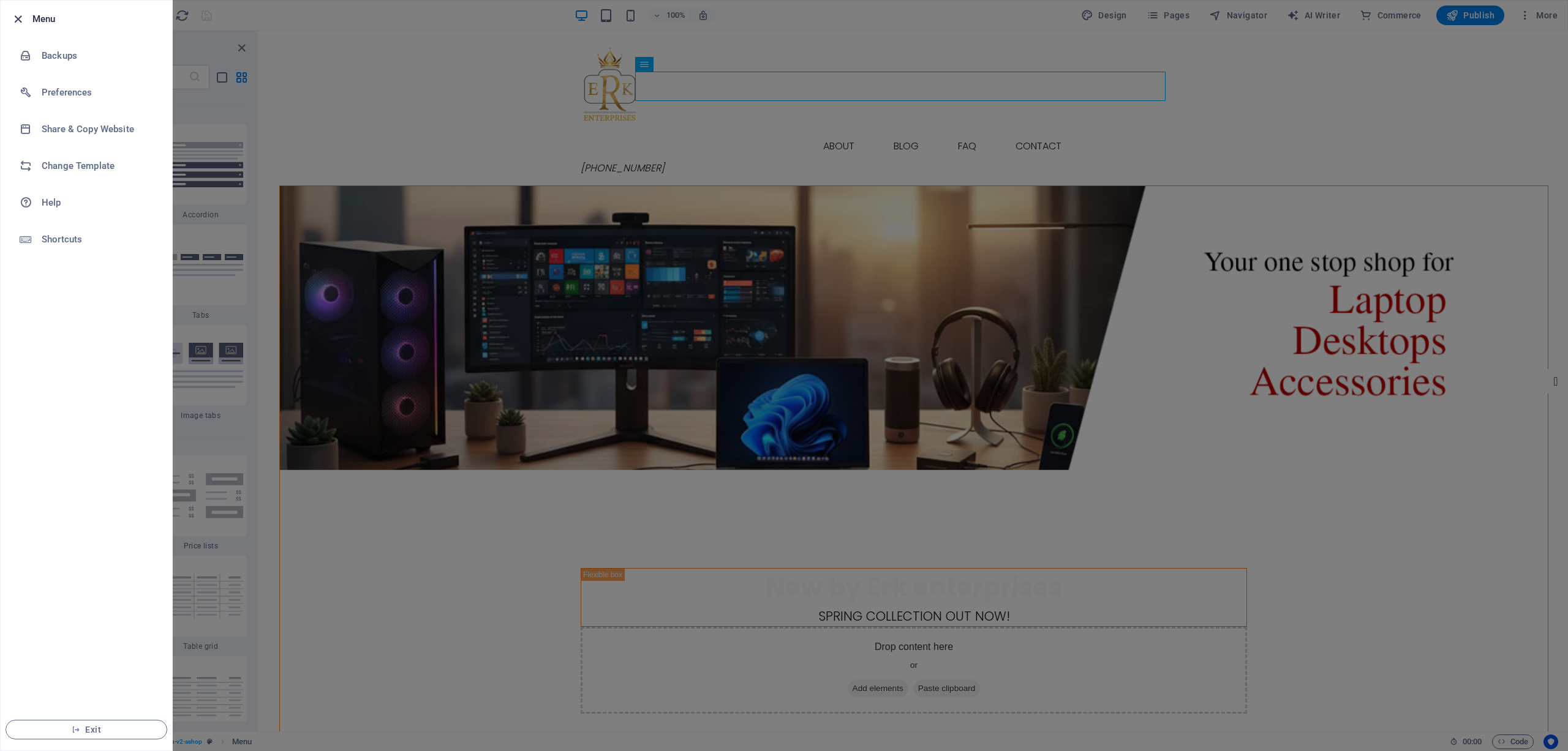
click at [12, 18] on icon "button" at bounding box center [18, 19] width 14 height 14
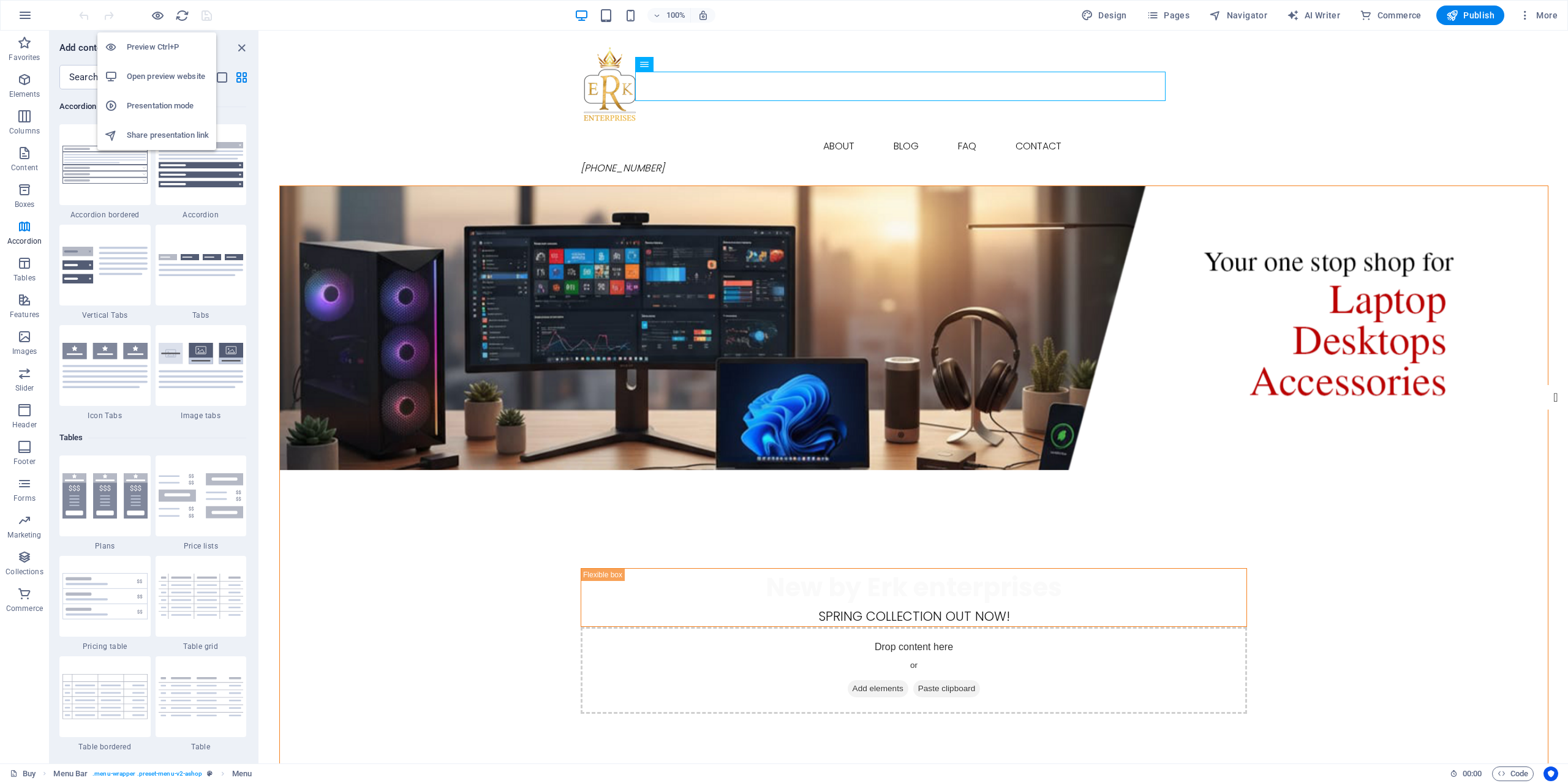
click at [156, 81] on h6 "Open preview website" at bounding box center [168, 77] width 82 height 15
click at [166, 15] on div at bounding box center [145, 15] width 137 height 20
click at [160, 16] on icon "button" at bounding box center [158, 16] width 14 height 14
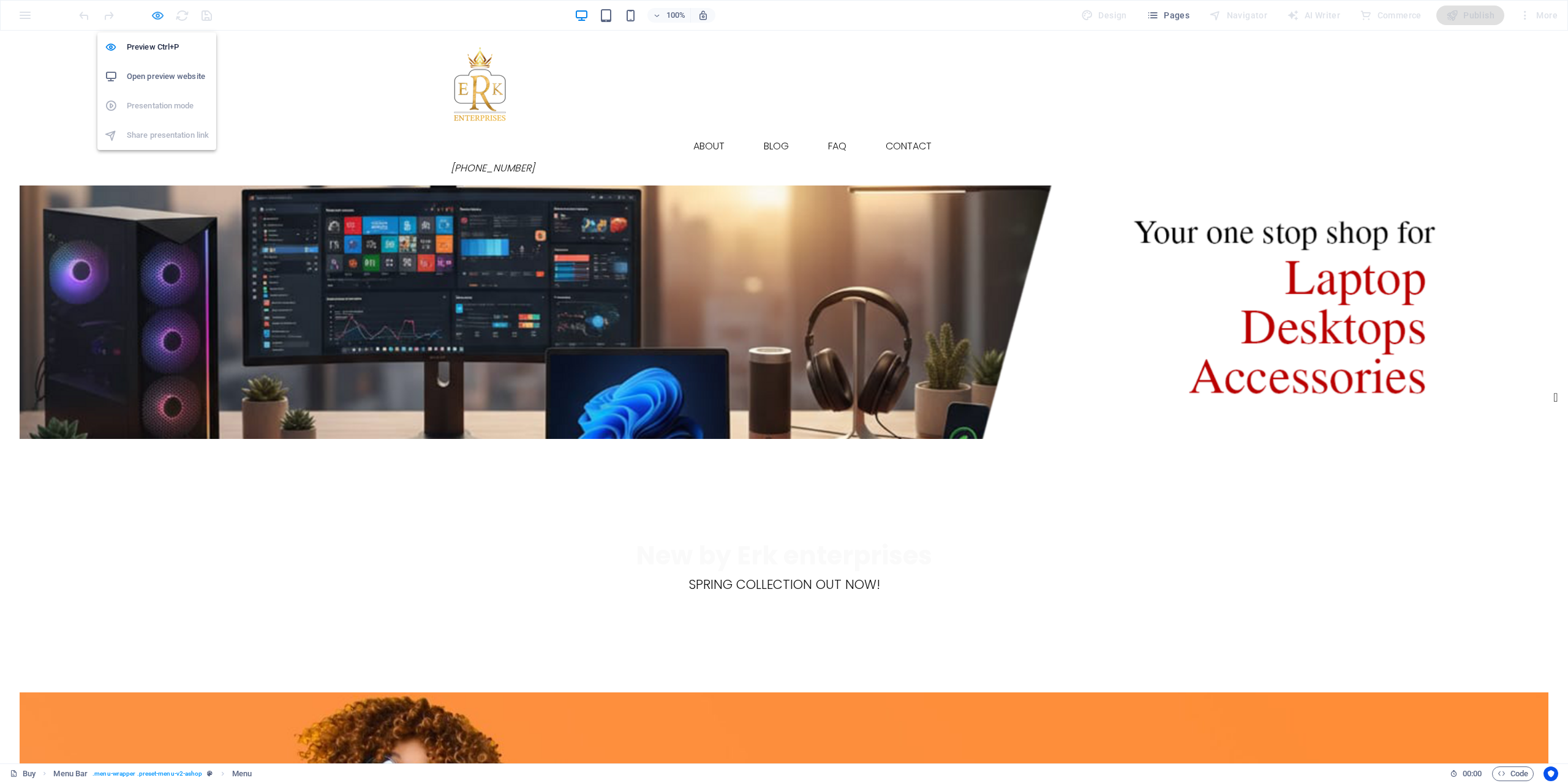
click at [162, 17] on icon "button" at bounding box center [158, 16] width 14 height 14
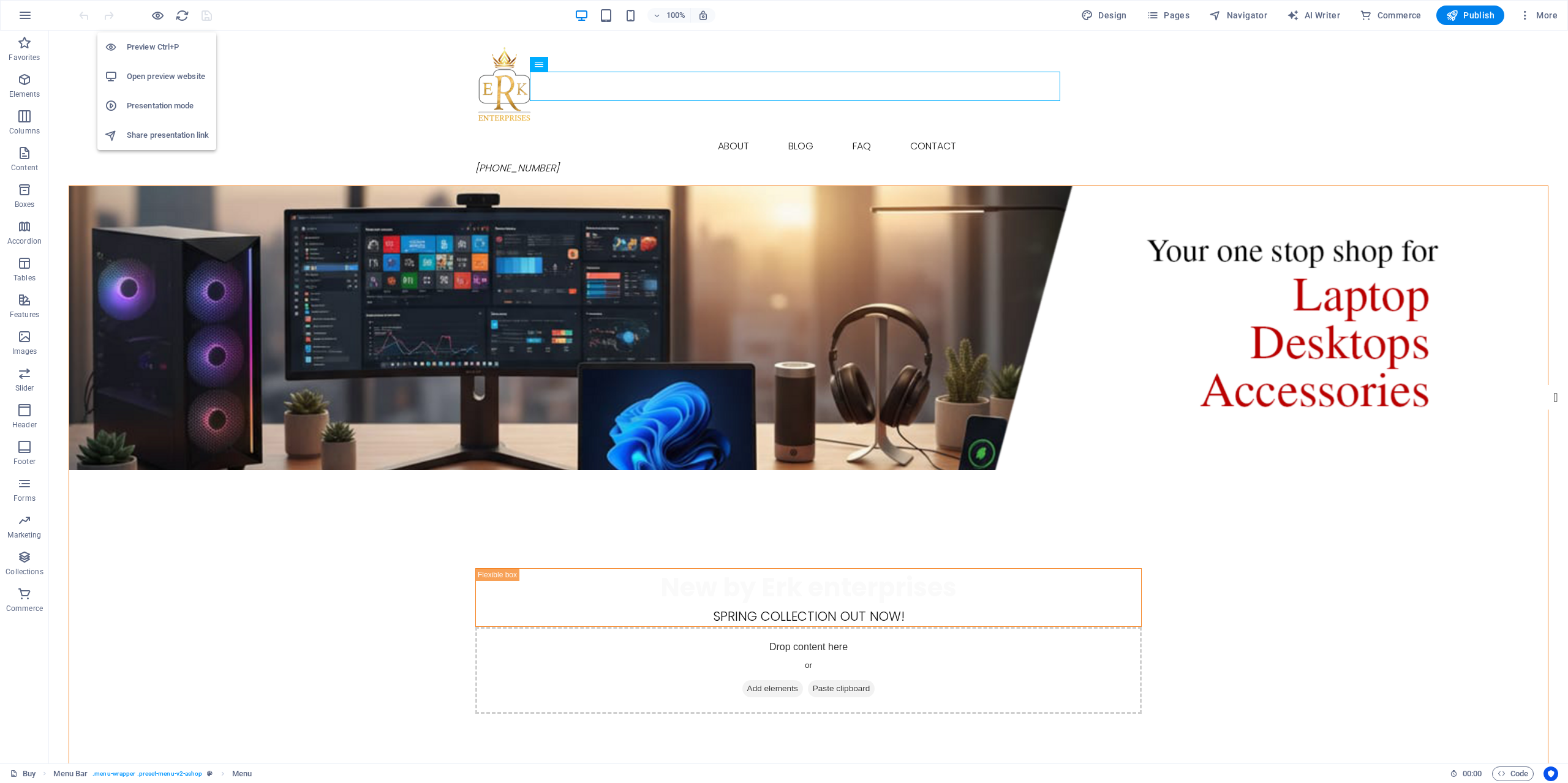
click at [162, 131] on h6 "Share presentation link" at bounding box center [168, 135] width 82 height 15
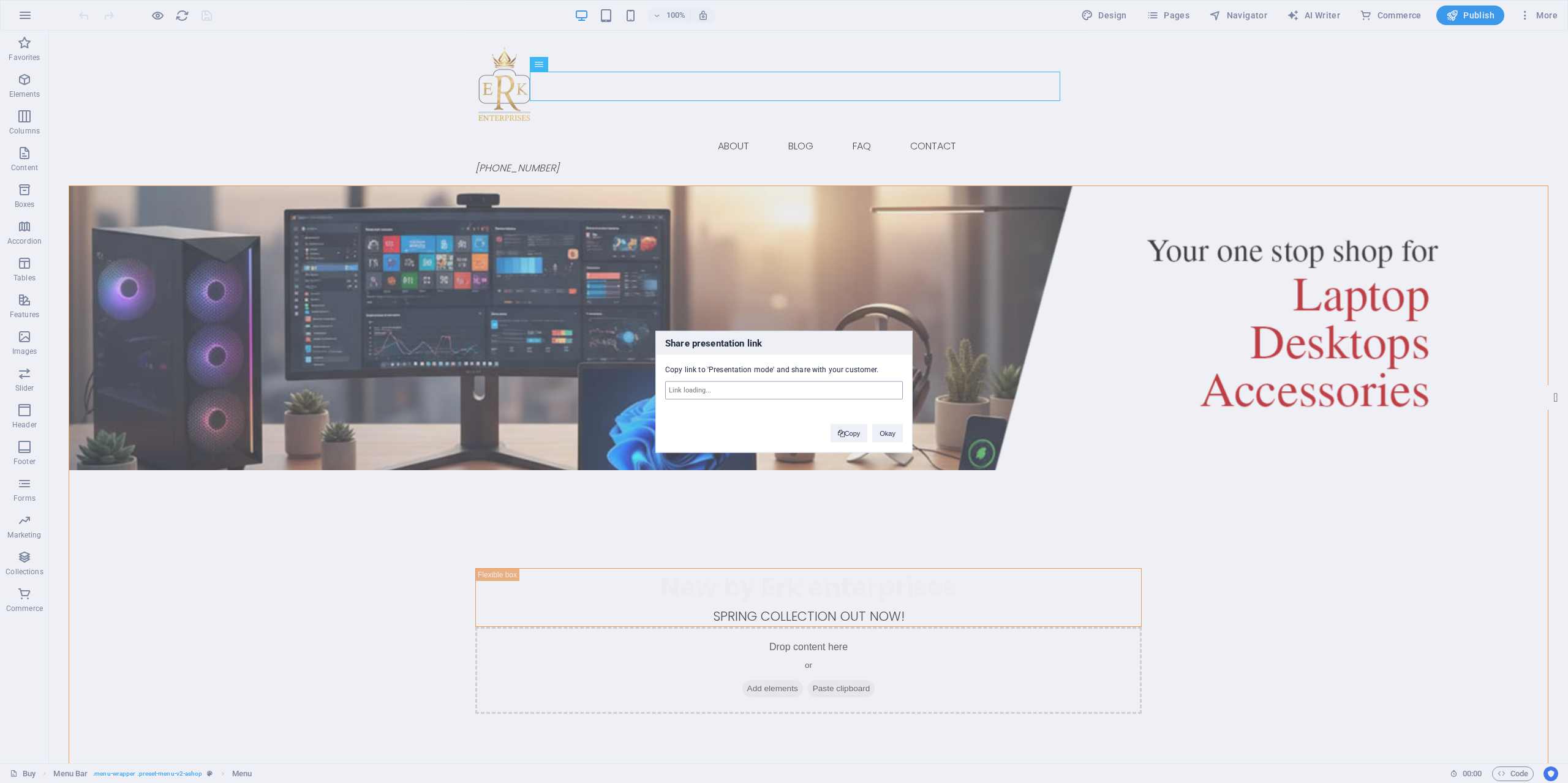
type input "[URL][DOMAIN_NAME]"
click at [754, 396] on input "[URL][DOMAIN_NAME]" at bounding box center [784, 390] width 238 height 18
click at [851, 437] on button "Copy" at bounding box center [849, 433] width 37 height 18
click at [883, 437] on button "Okay" at bounding box center [887, 434] width 31 height 18
